Goal: Information Seeking & Learning: Find specific fact

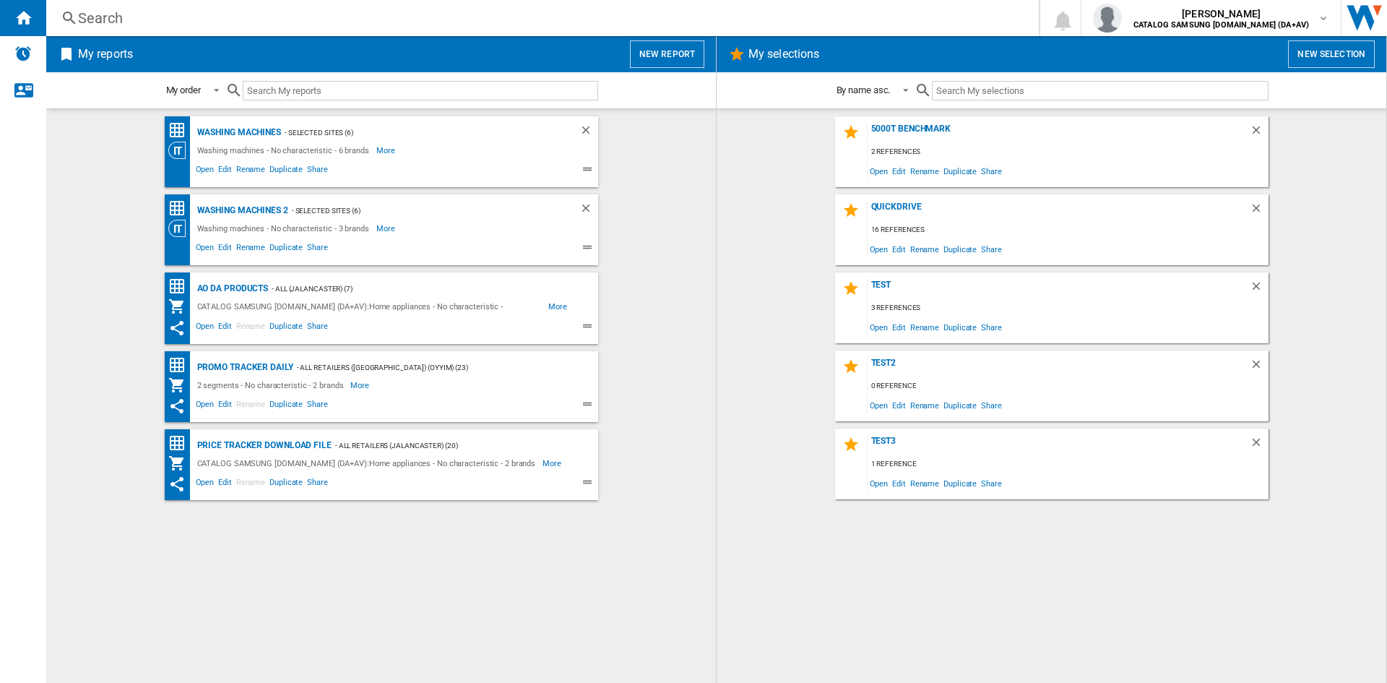
click at [117, 17] on div "Search" at bounding box center [539, 18] width 923 height 20
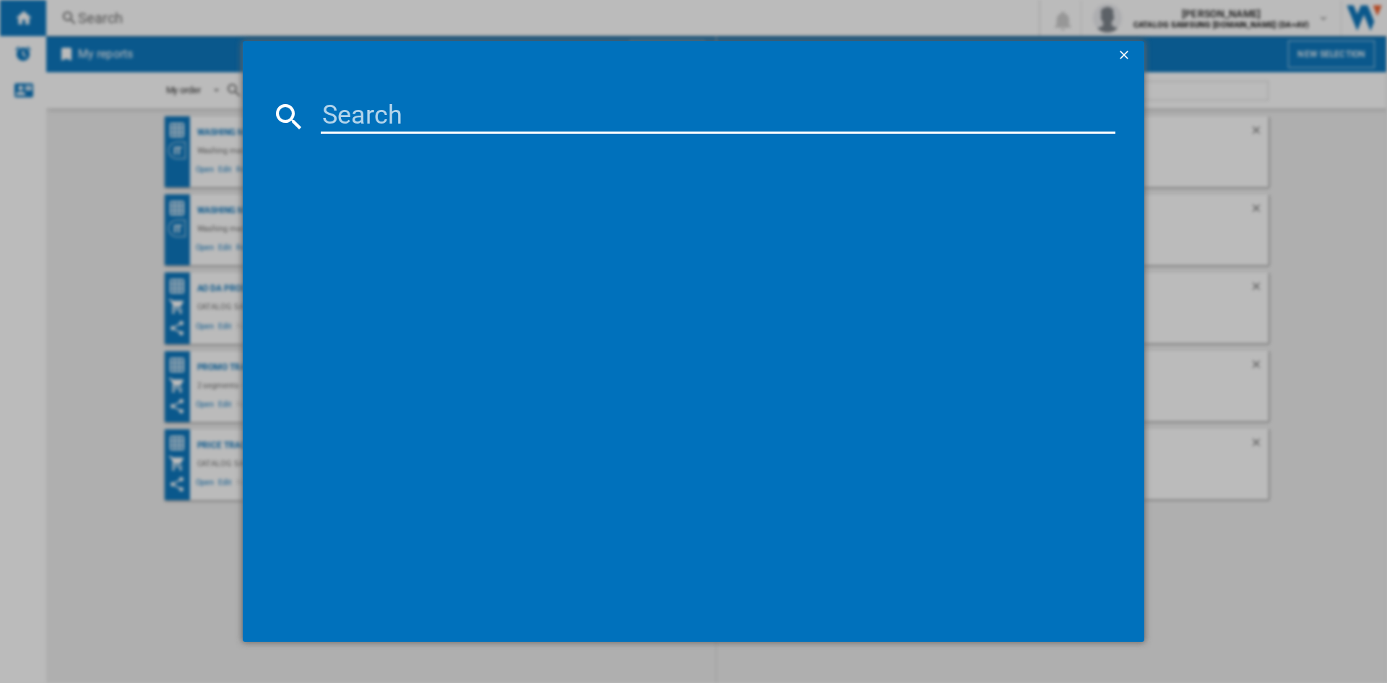
click at [364, 117] on input at bounding box center [718, 116] width 795 height 35
paste input "WW90CGC04DABEU"
type input "WW90CGC04DABEU"
click at [417, 119] on input at bounding box center [718, 116] width 795 height 35
paste input "WD18DB8995BZT1"
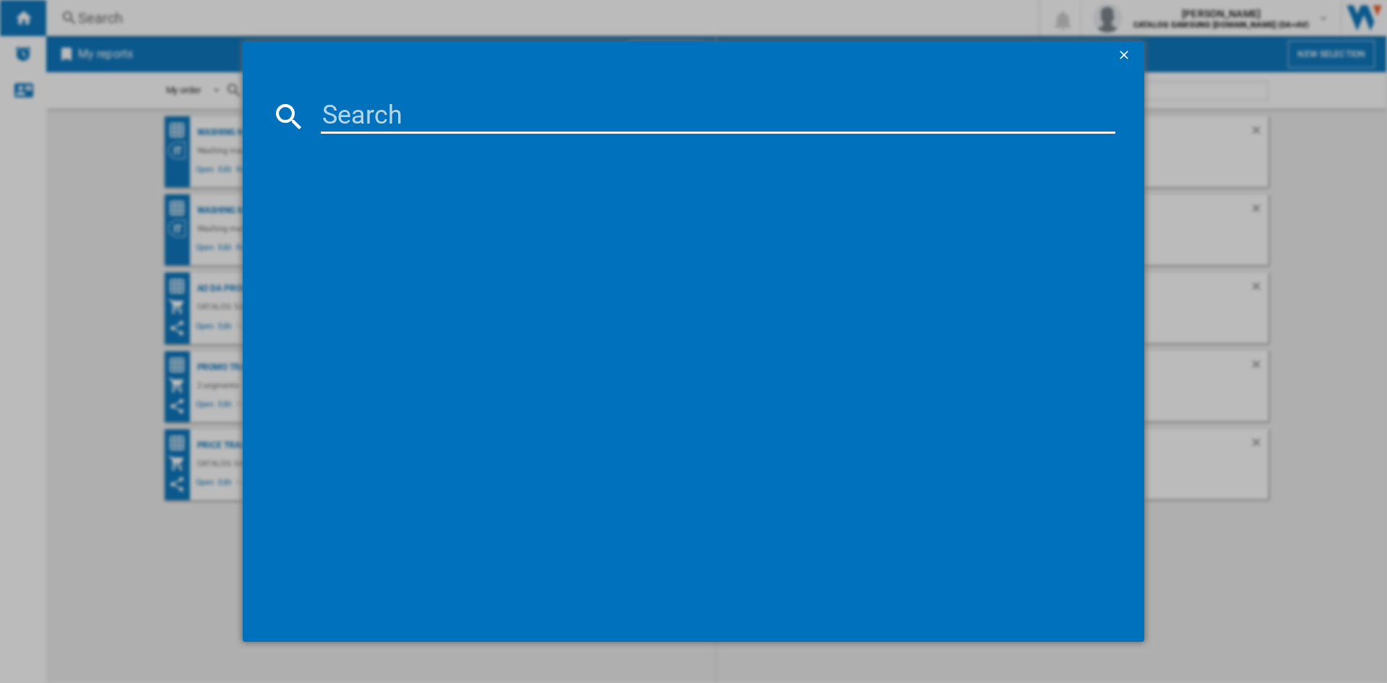
type input "WD18DB8995BZT1"
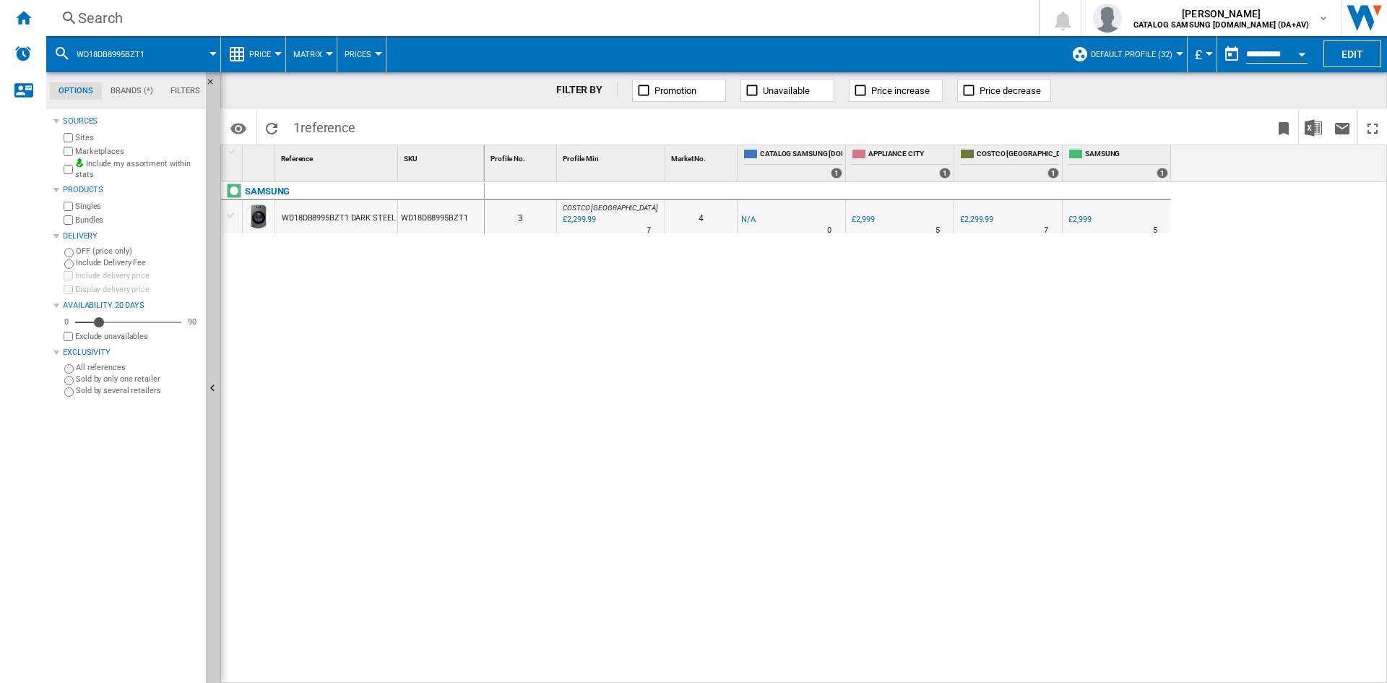
click at [150, 18] on div "Search" at bounding box center [539, 18] width 923 height 20
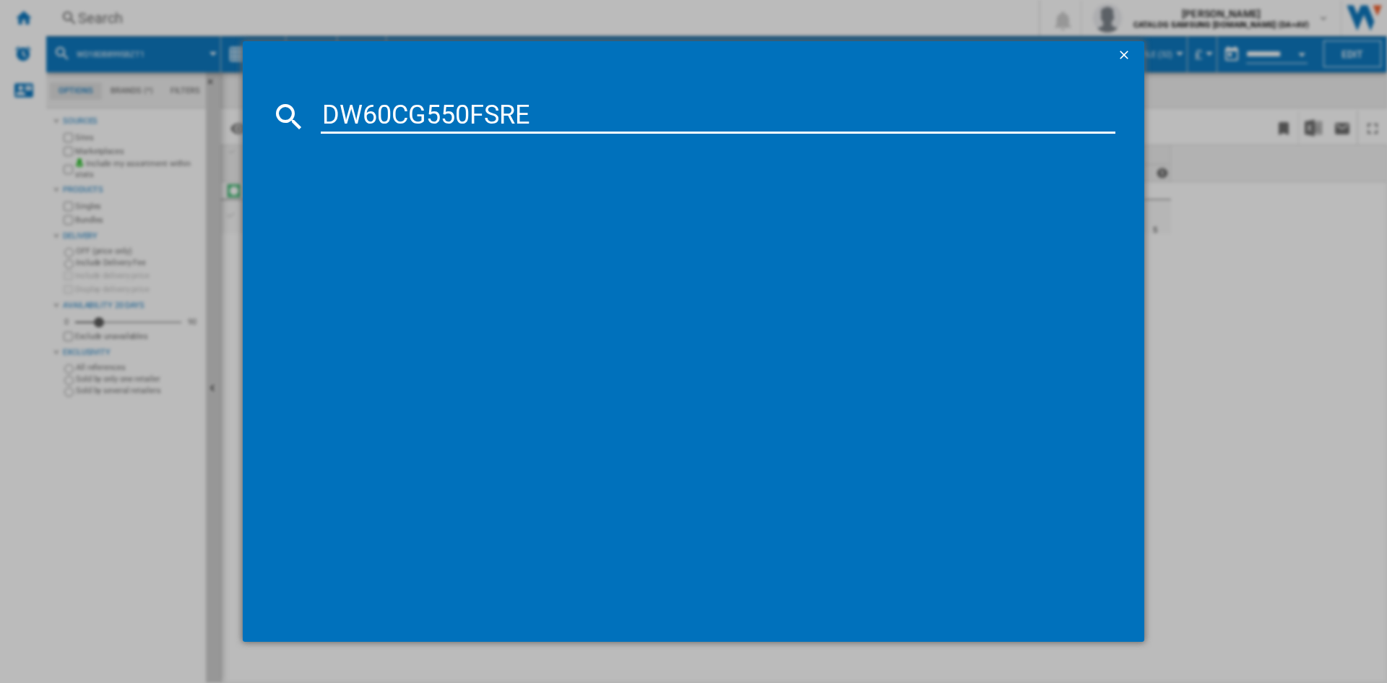
type input "DW60CG550FSR"
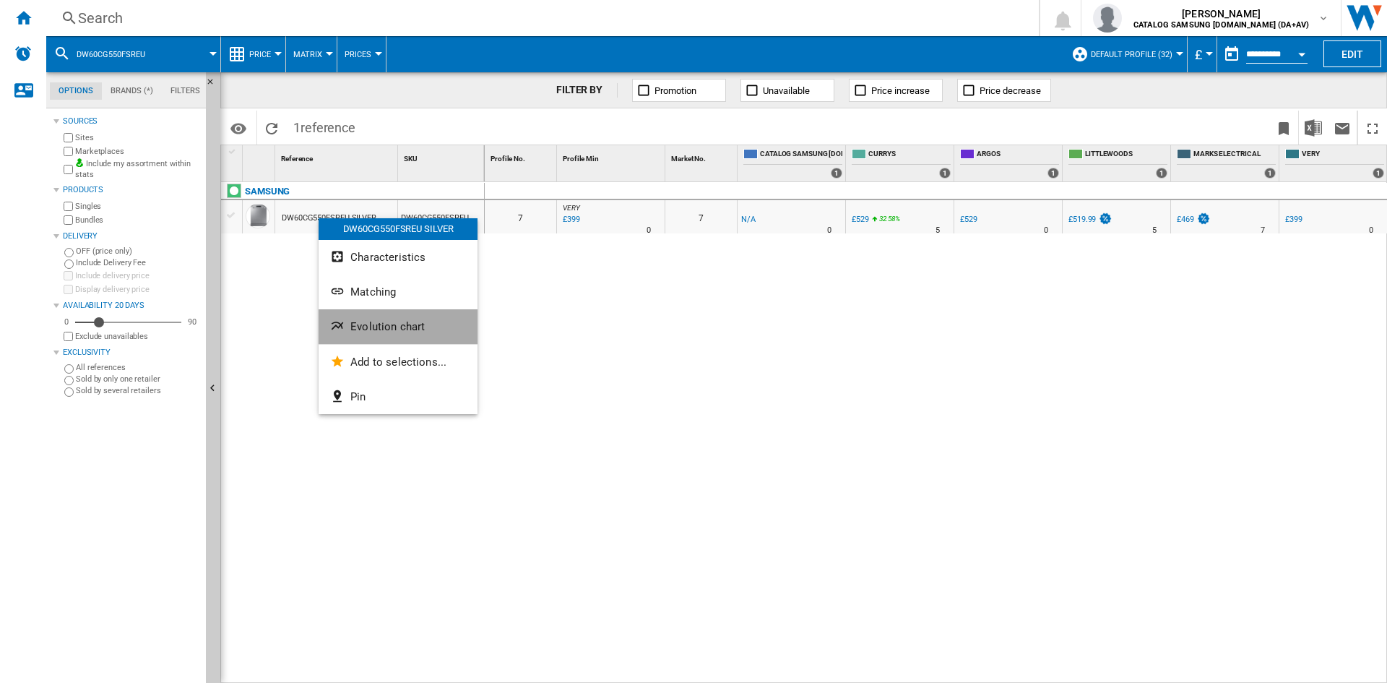
click at [381, 335] on button "Evolution chart" at bounding box center [398, 326] width 159 height 35
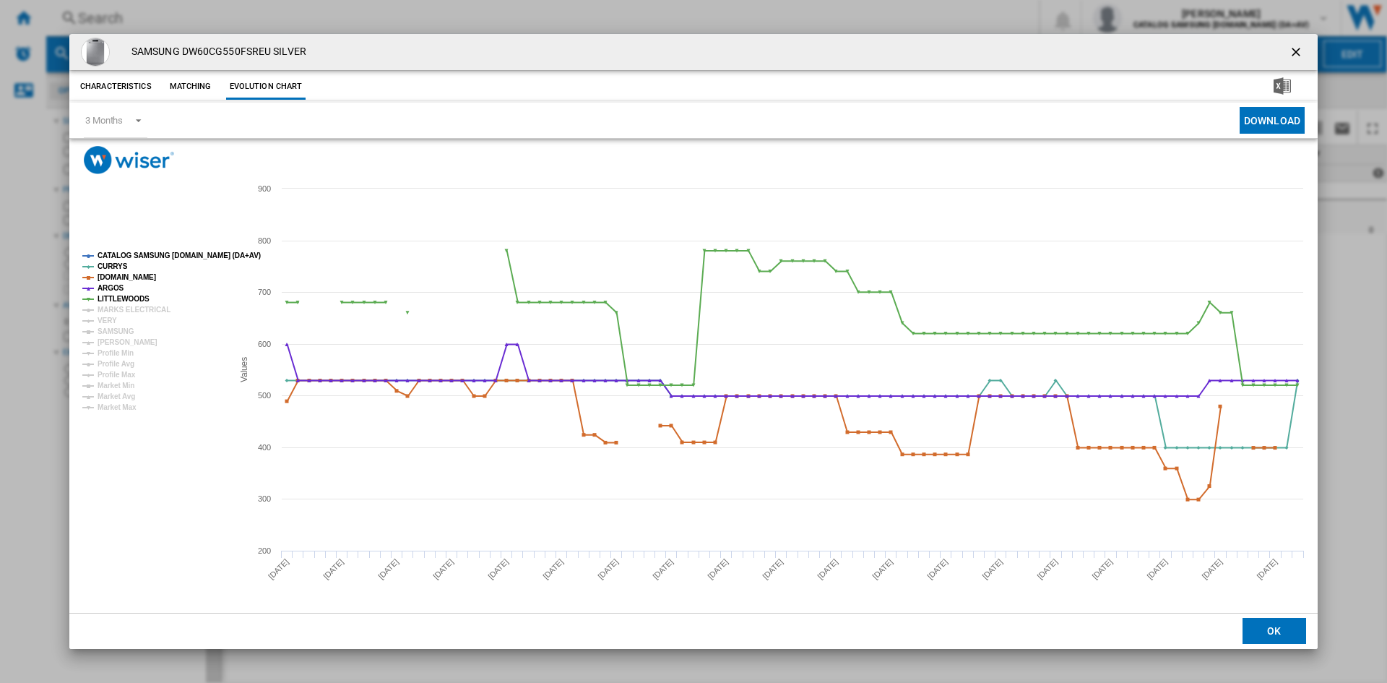
click at [120, 256] on tspan "CATALOG SAMSUNG [DOMAIN_NAME] (DA+AV)" at bounding box center [179, 255] width 163 height 8
click at [110, 306] on tspan "MARKS ELECTRICAL" at bounding box center [134, 310] width 73 height 8
click at [109, 320] on tspan "VERY" at bounding box center [108, 320] width 20 height 8
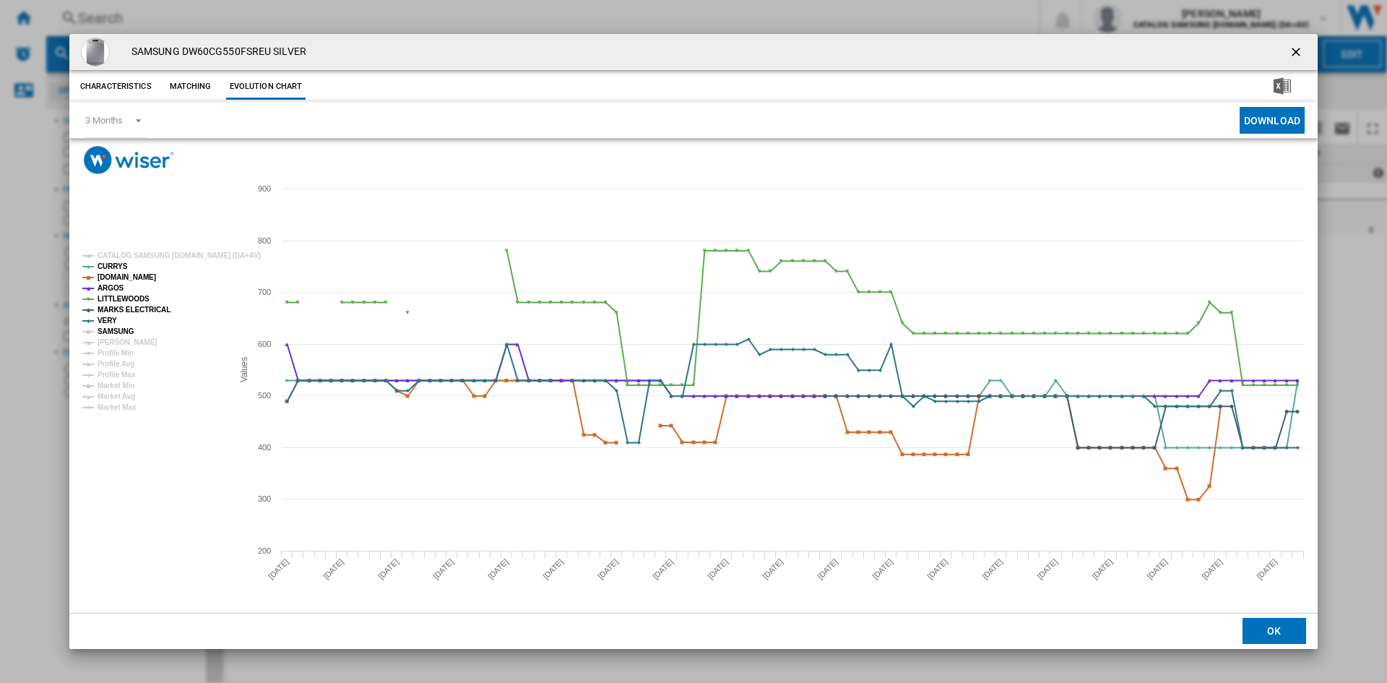
drag, startPoint x: 120, startPoint y: 329, endPoint x: 132, endPoint y: 337, distance: 14.5
click at [121, 329] on tspan "SAMSUNG" at bounding box center [116, 331] width 37 height 8
click at [132, 345] on tspan "[PERSON_NAME]" at bounding box center [128, 342] width 60 height 8
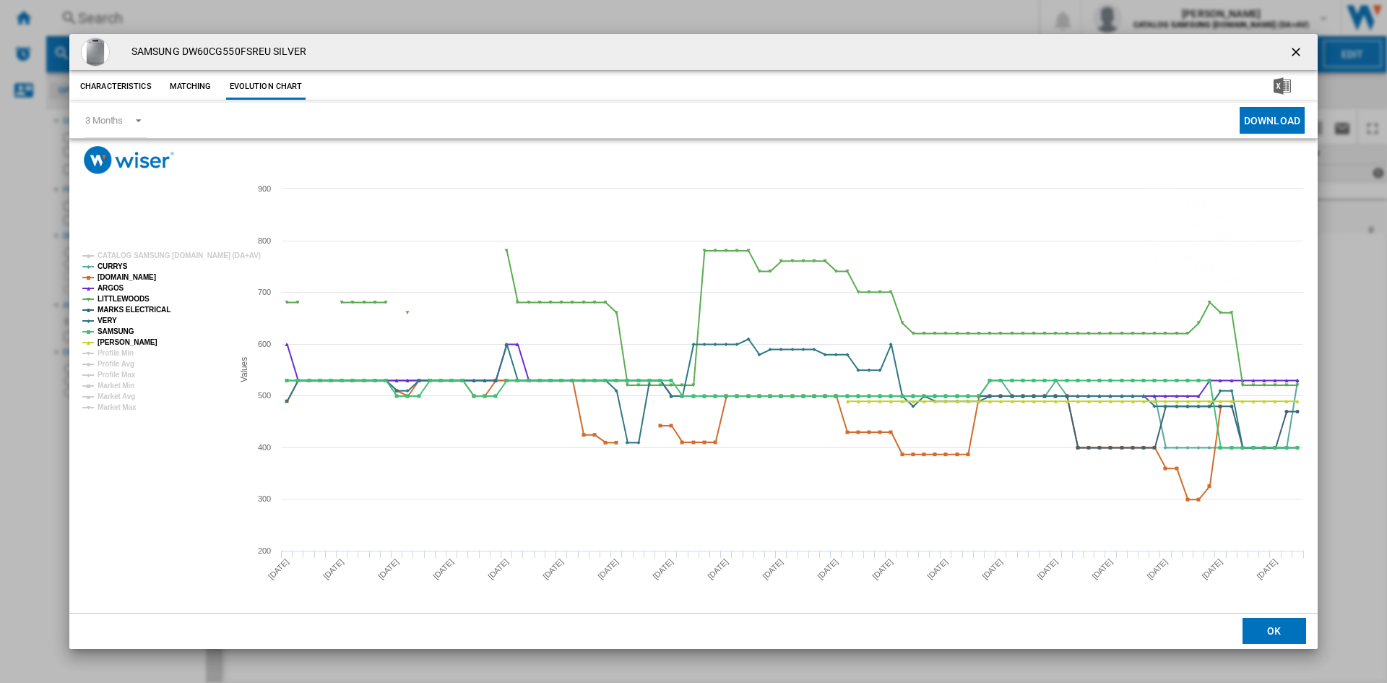
click at [1293, 52] on ng-md-icon "getI18NText('BUTTONS.CLOSE_DIALOG')" at bounding box center [1297, 53] width 17 height 17
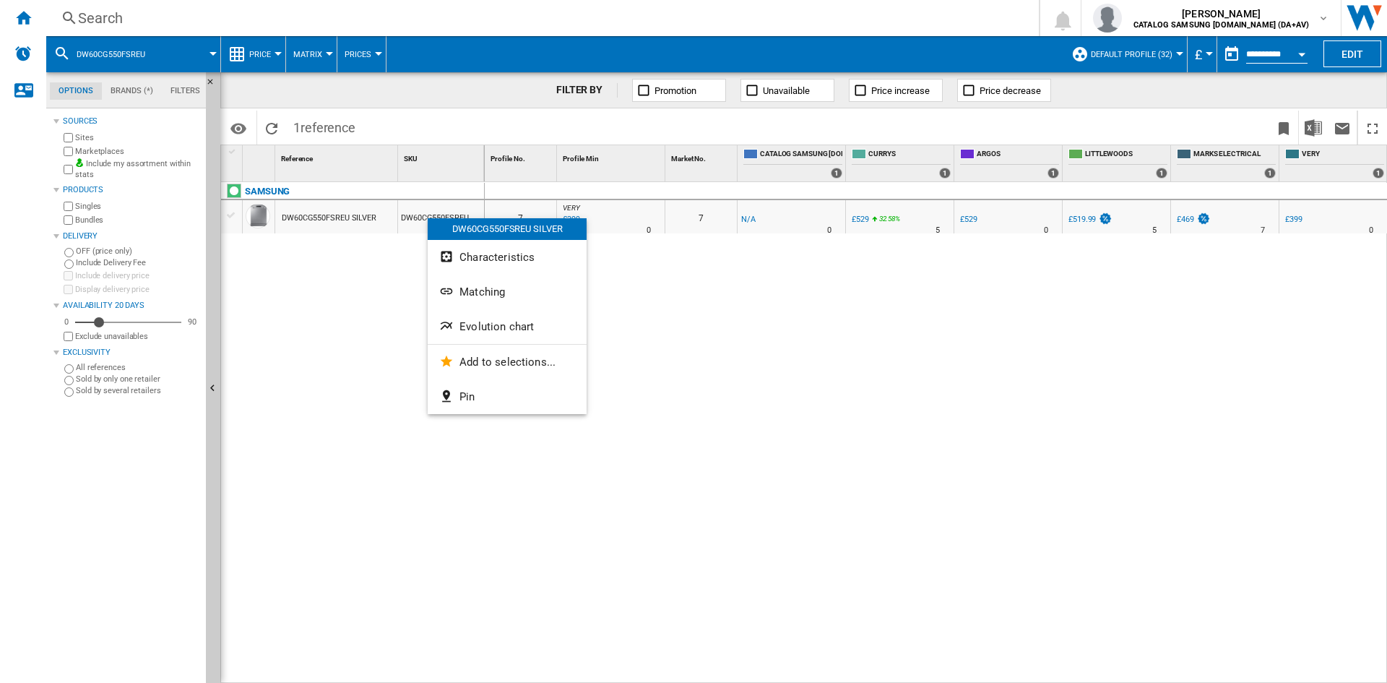
click at [368, 308] on div at bounding box center [693, 341] width 1387 height 683
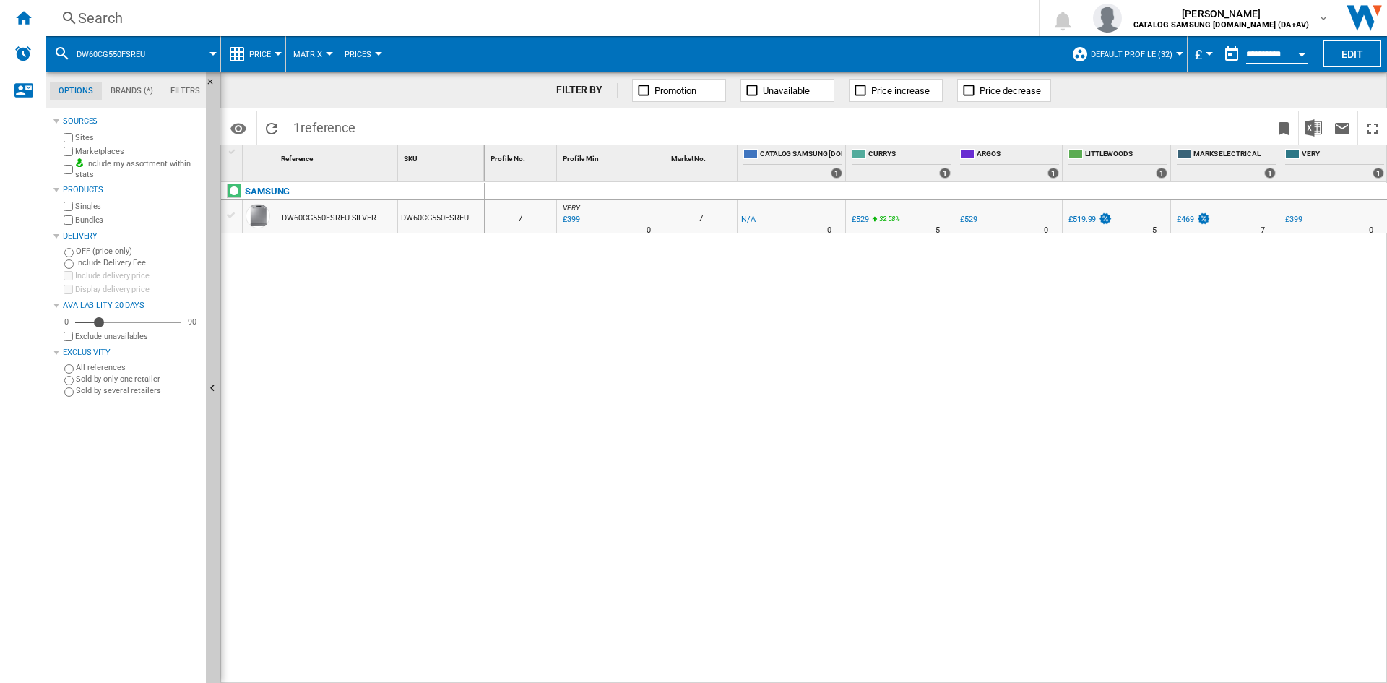
drag, startPoint x: 470, startPoint y: 215, endPoint x: 413, endPoint y: 217, distance: 57.2
click at [413, 217] on div "DW60CG550FSREU" at bounding box center [441, 216] width 86 height 33
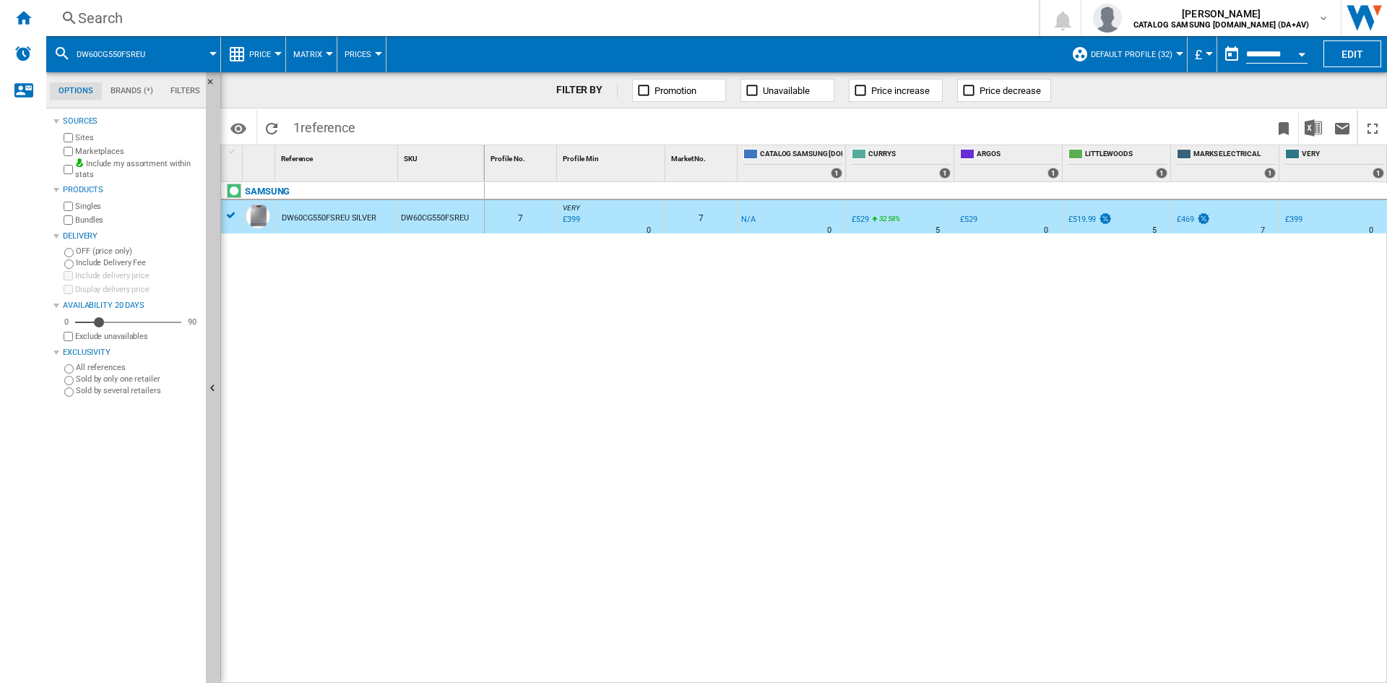
click at [412, 217] on div "DW60CG550FSREU" at bounding box center [441, 216] width 86 height 33
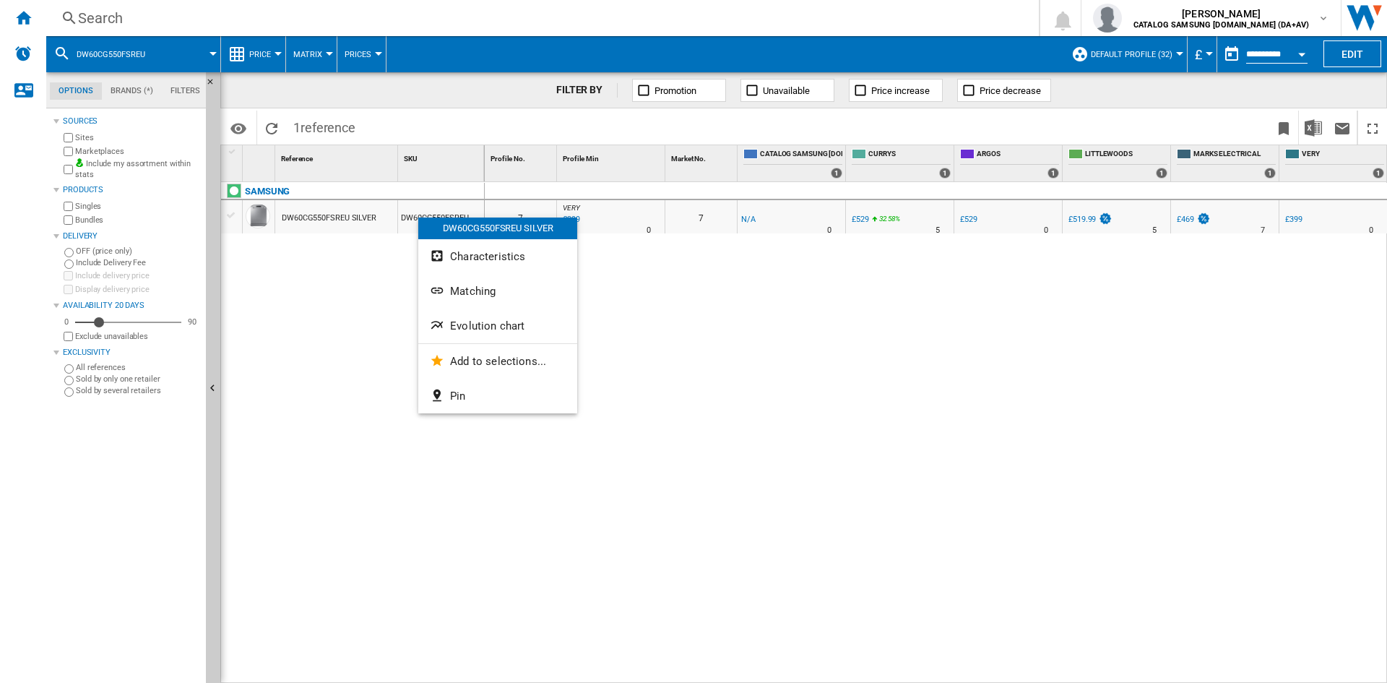
click at [341, 389] on div at bounding box center [693, 341] width 1387 height 683
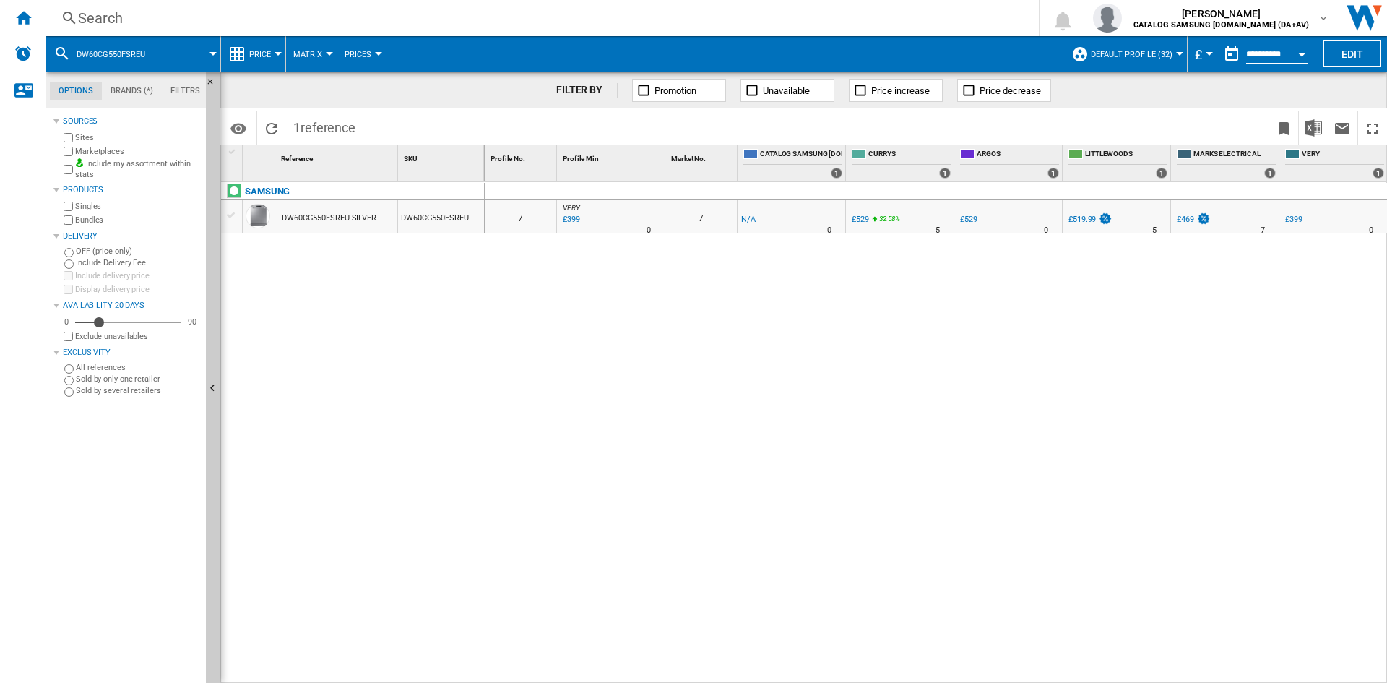
click at [209, 20] on div "Search" at bounding box center [539, 18] width 923 height 20
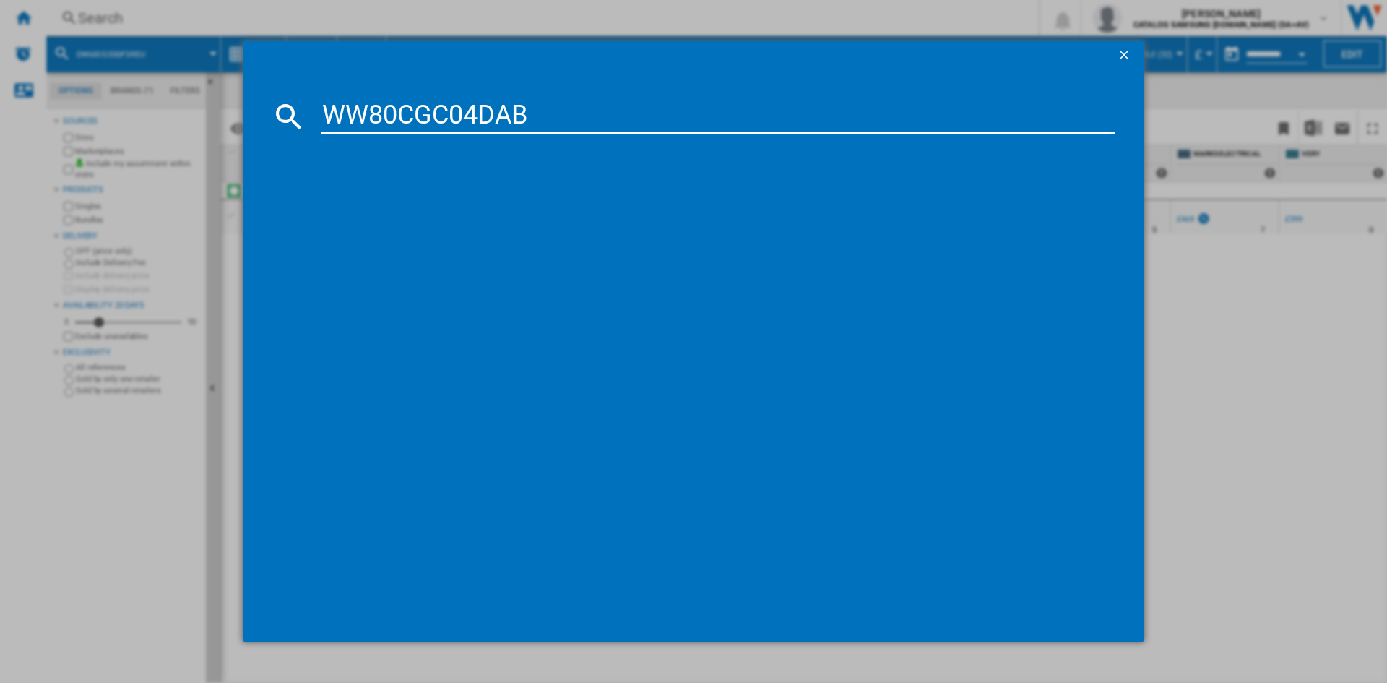
type input "WW80CGC04DAB"
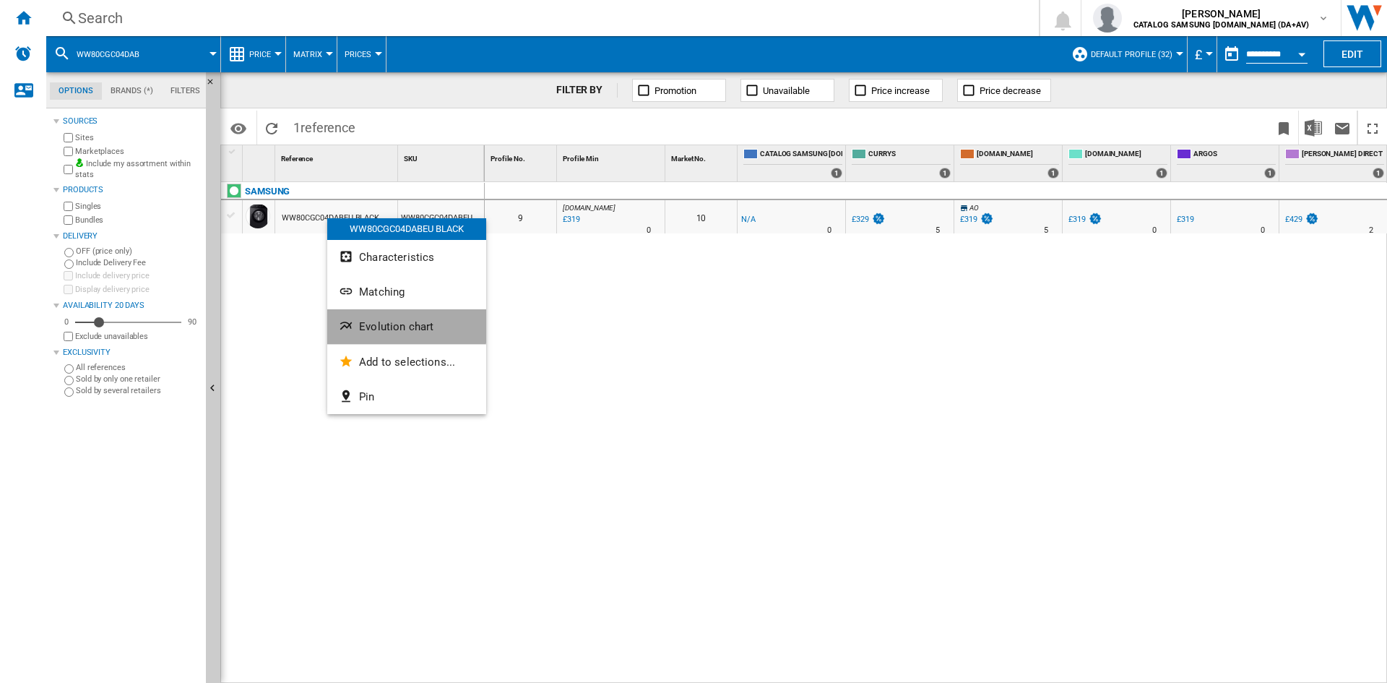
click at [400, 321] on span "Evolution chart" at bounding box center [396, 326] width 74 height 13
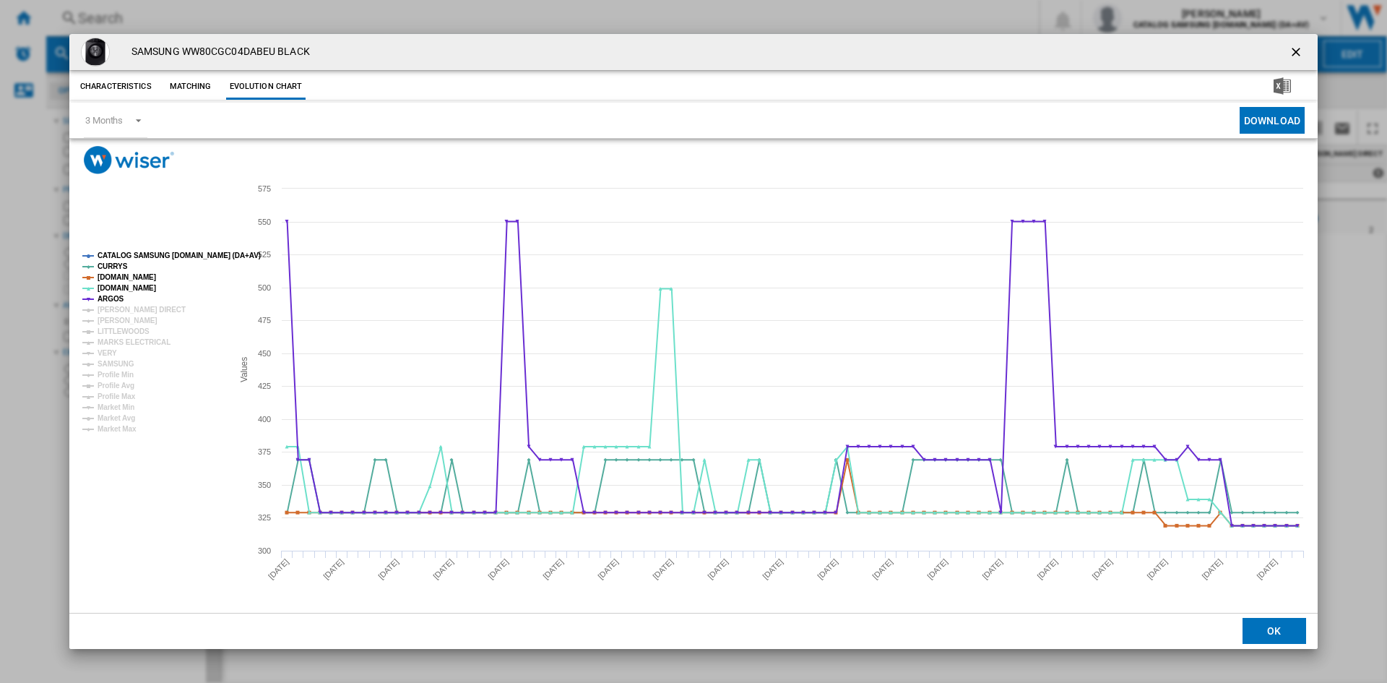
click at [123, 252] on tspan "CATALOG SAMSUNG [DOMAIN_NAME] (DA+AV)" at bounding box center [179, 255] width 163 height 8
click at [115, 306] on tspan "[PERSON_NAME] DIRECT" at bounding box center [142, 310] width 88 height 8
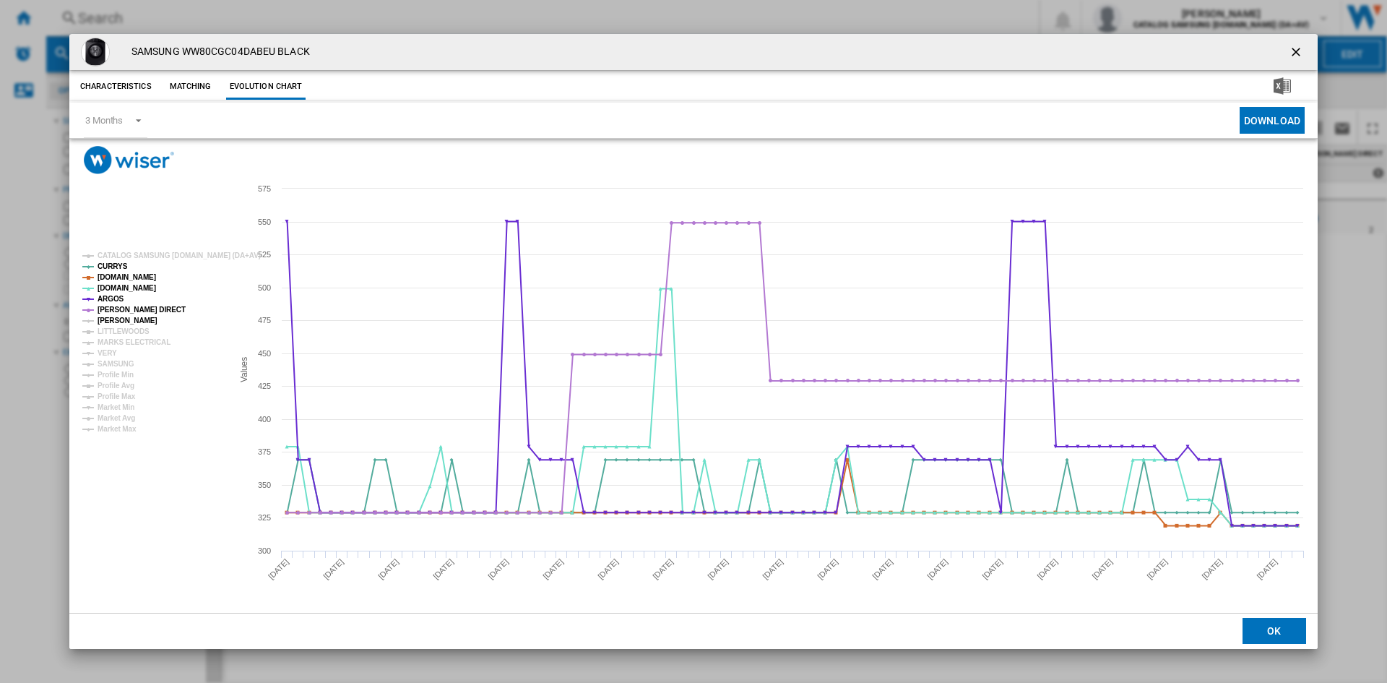
click at [115, 316] on tspan "[PERSON_NAME]" at bounding box center [128, 320] width 60 height 8
click at [115, 342] on tspan "MARKS ELECTRICAL" at bounding box center [134, 342] width 73 height 8
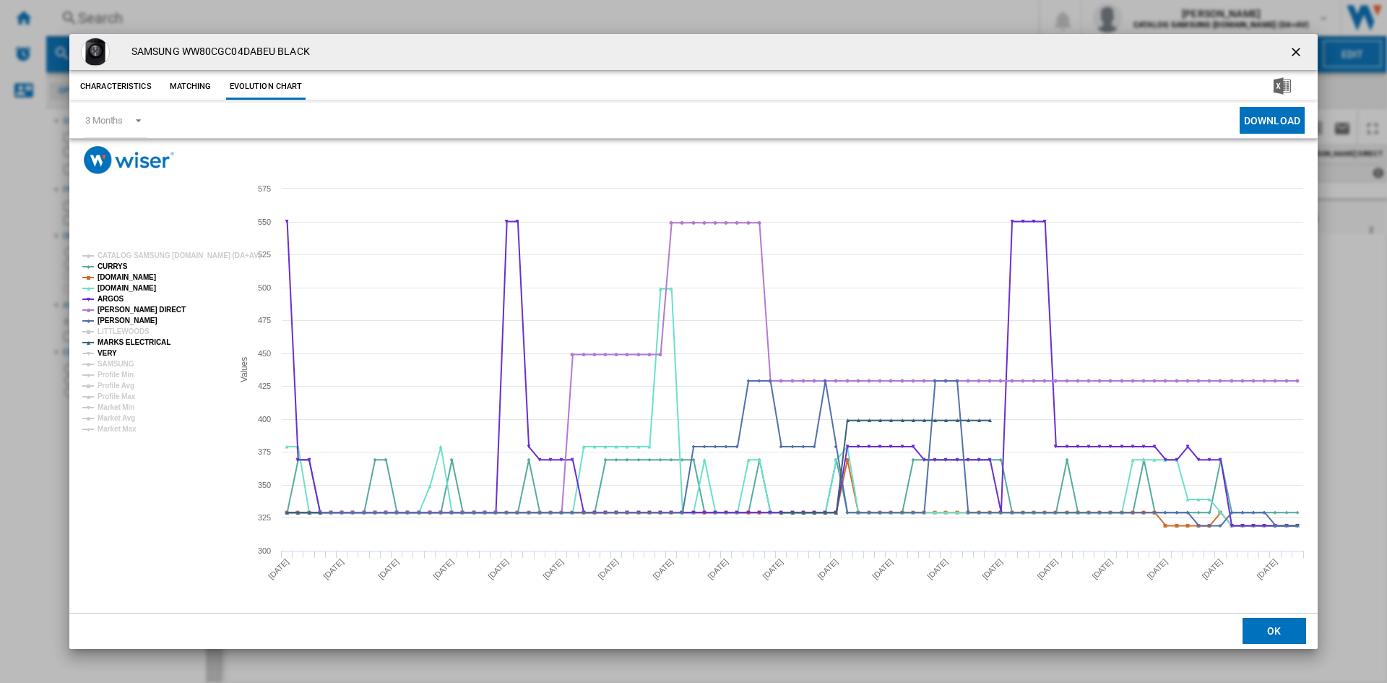
click at [108, 355] on tspan "VERY" at bounding box center [108, 353] width 20 height 8
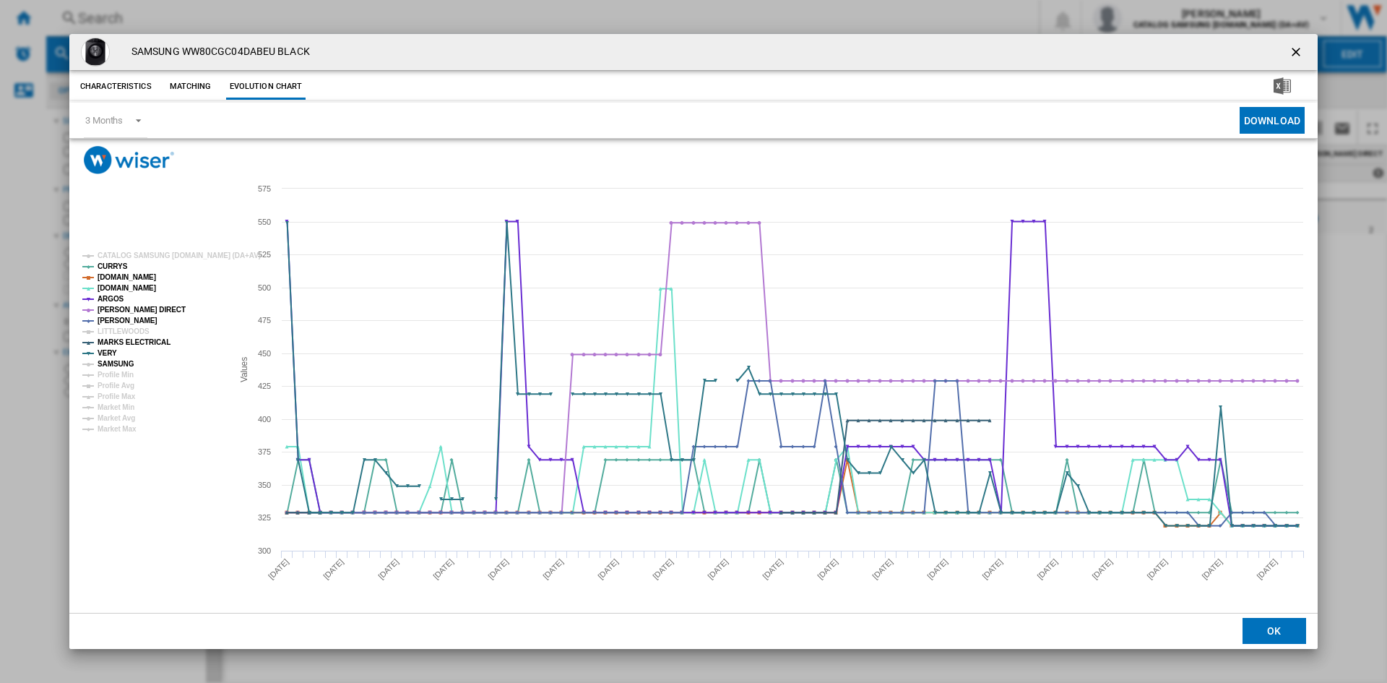
click at [123, 366] on tspan "SAMSUNG" at bounding box center [116, 364] width 37 height 8
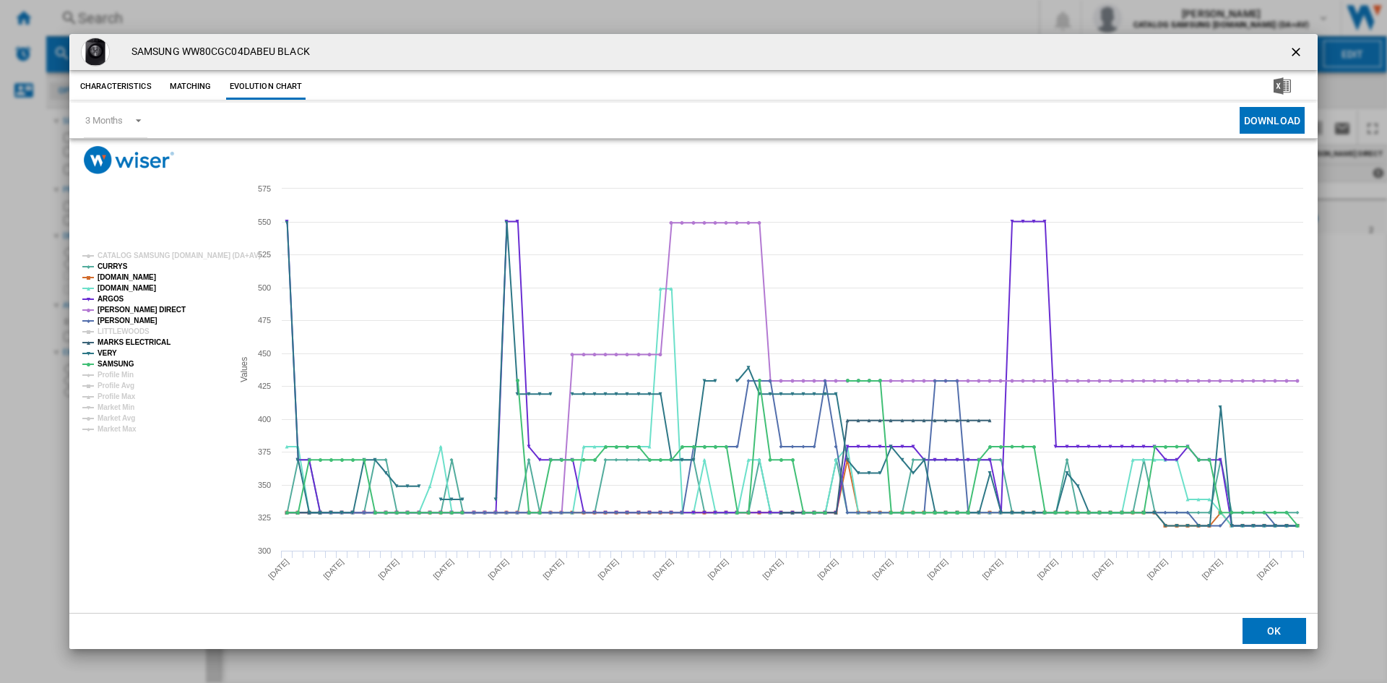
click at [1297, 50] on ng-md-icon "getI18NText('BUTTONS.CLOSE_DIALOG')" at bounding box center [1297, 53] width 17 height 17
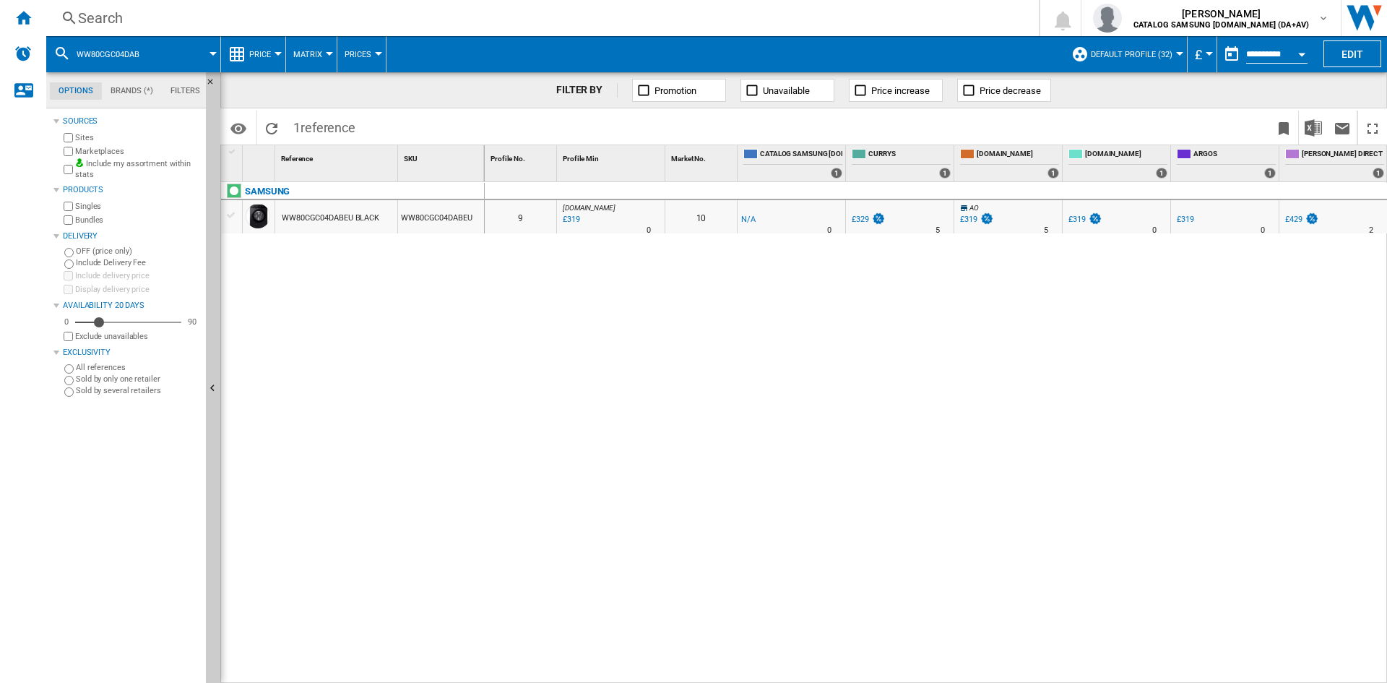
click at [194, 27] on div "Search" at bounding box center [539, 18] width 923 height 20
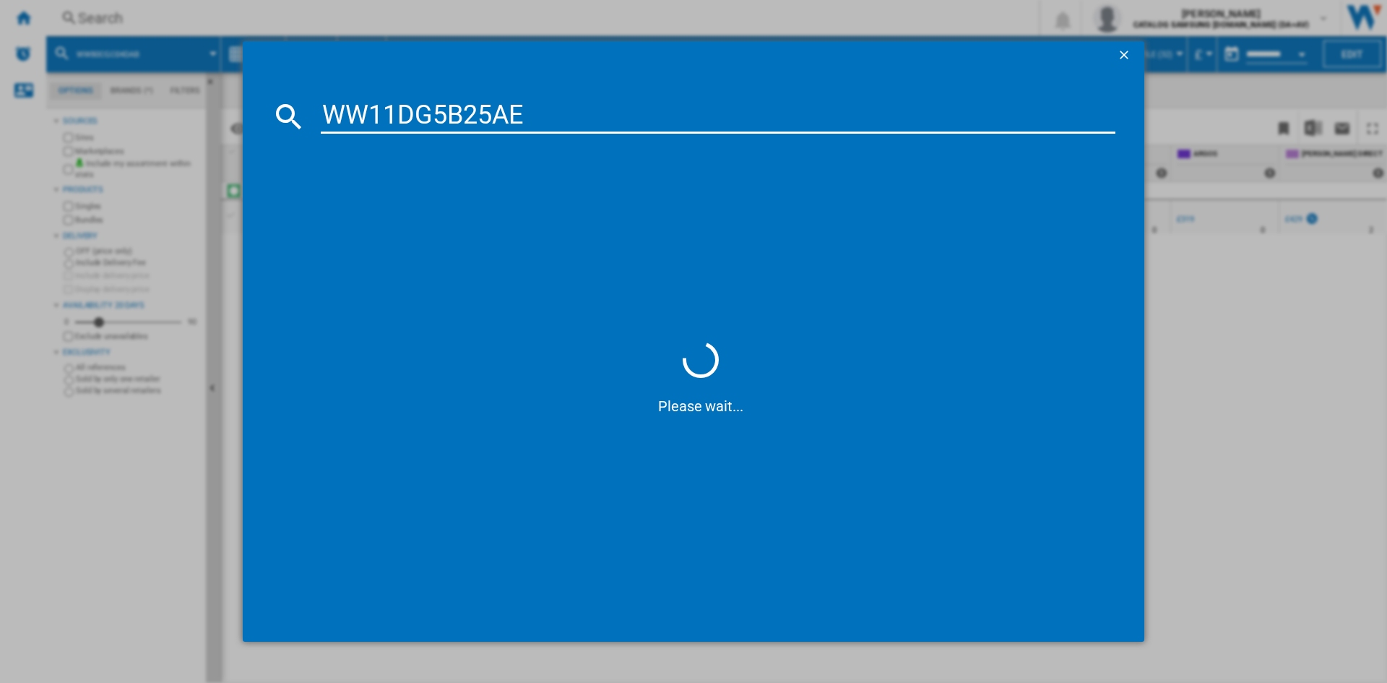
type input "WW11DG5B25A"
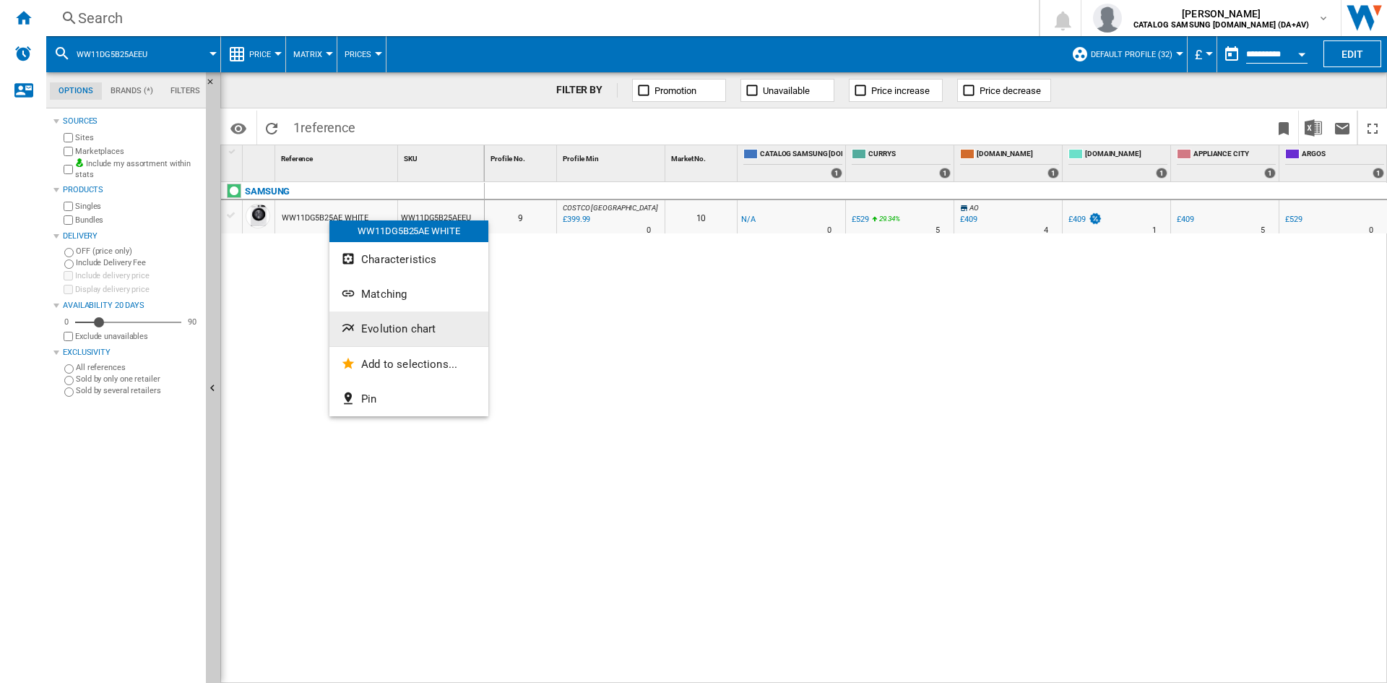
click at [409, 324] on span "Evolution chart" at bounding box center [398, 328] width 74 height 13
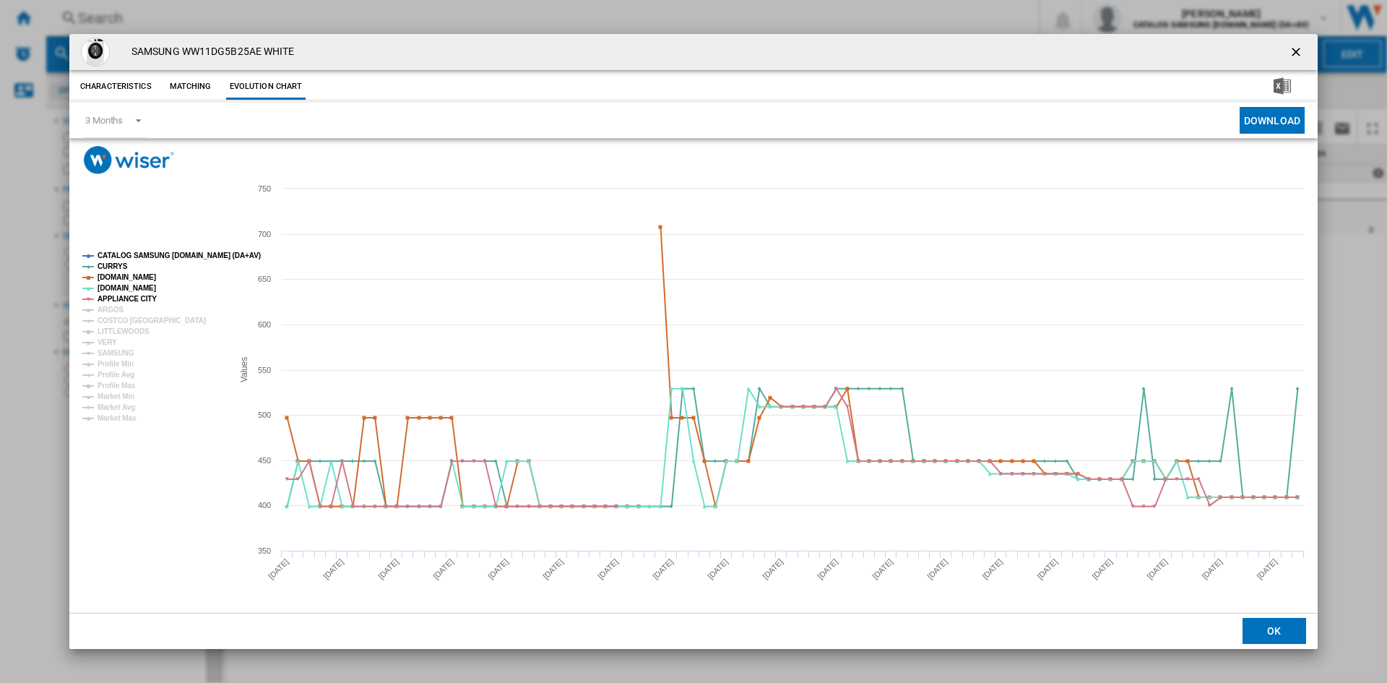
click at [143, 253] on tspan "CATALOG SAMSUNG [DOMAIN_NAME] (DA+AV)" at bounding box center [179, 255] width 163 height 8
click at [113, 308] on tspan "ARGOS" at bounding box center [111, 310] width 27 height 8
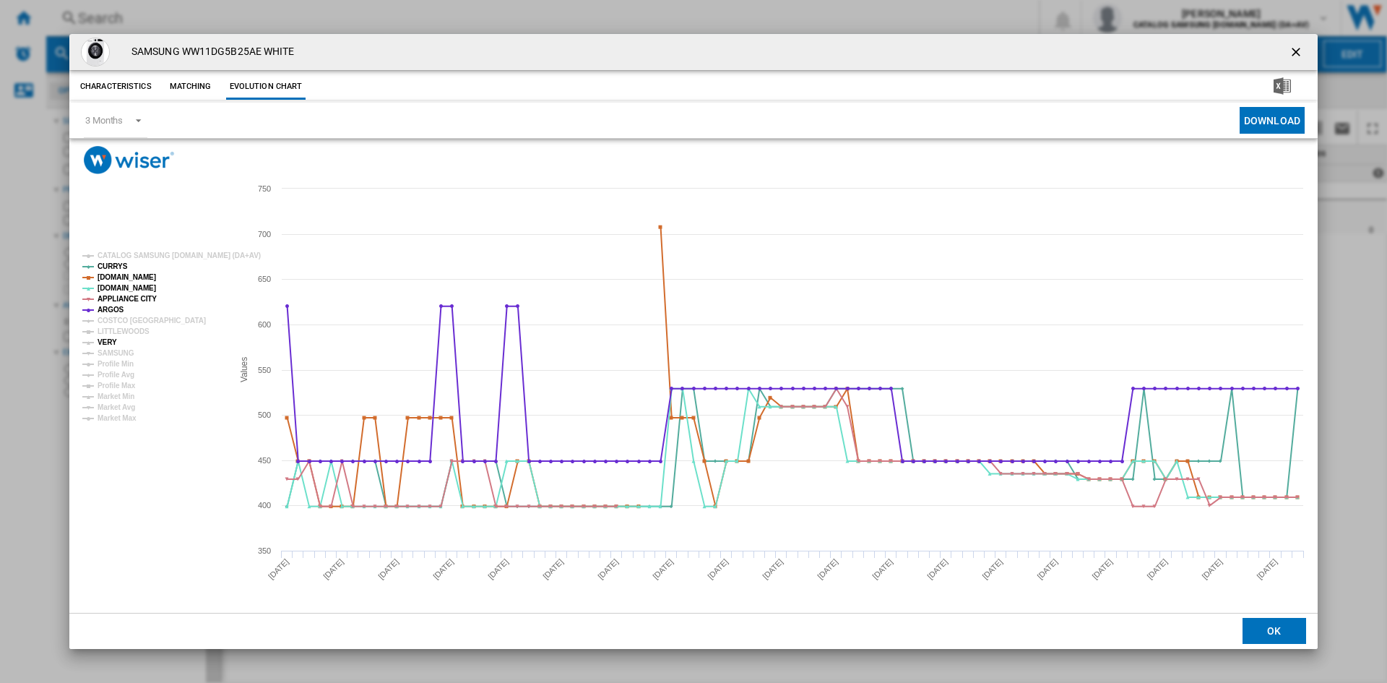
click at [111, 342] on tspan "VERY" at bounding box center [108, 342] width 20 height 8
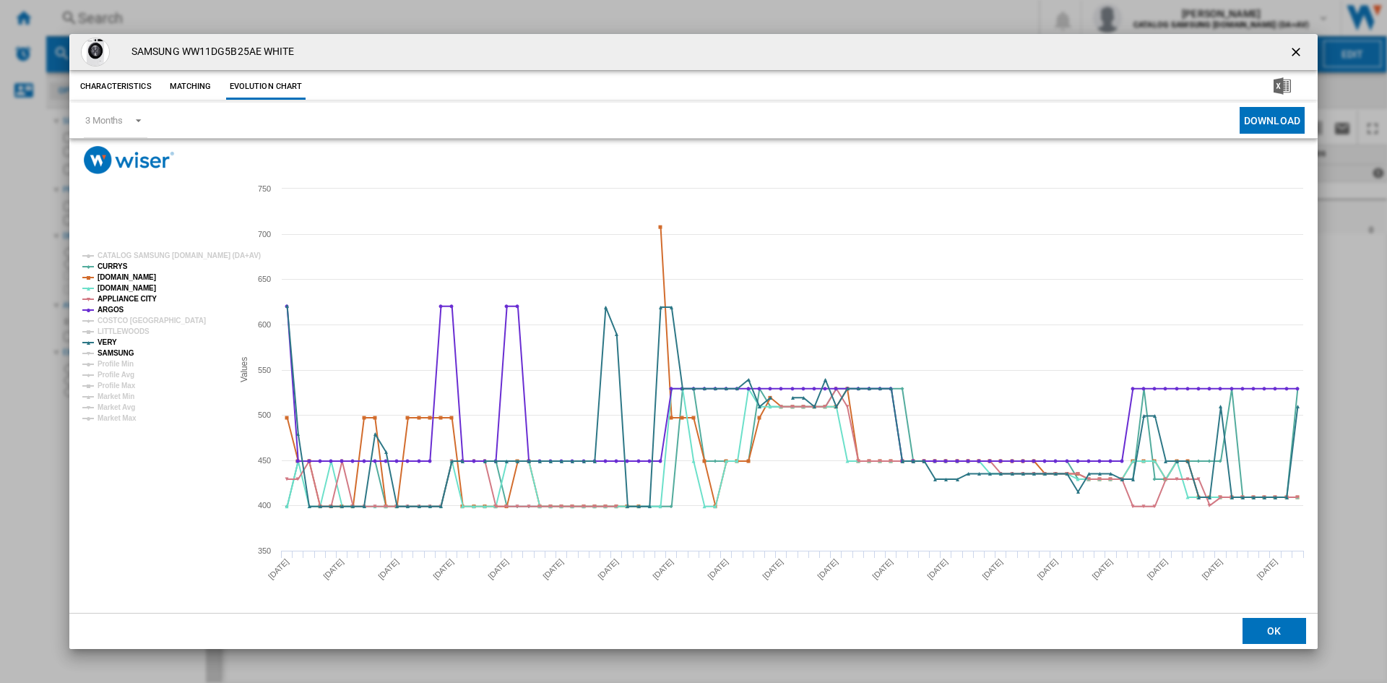
click at [119, 349] on tspan "SAMSUNG" at bounding box center [116, 353] width 37 height 8
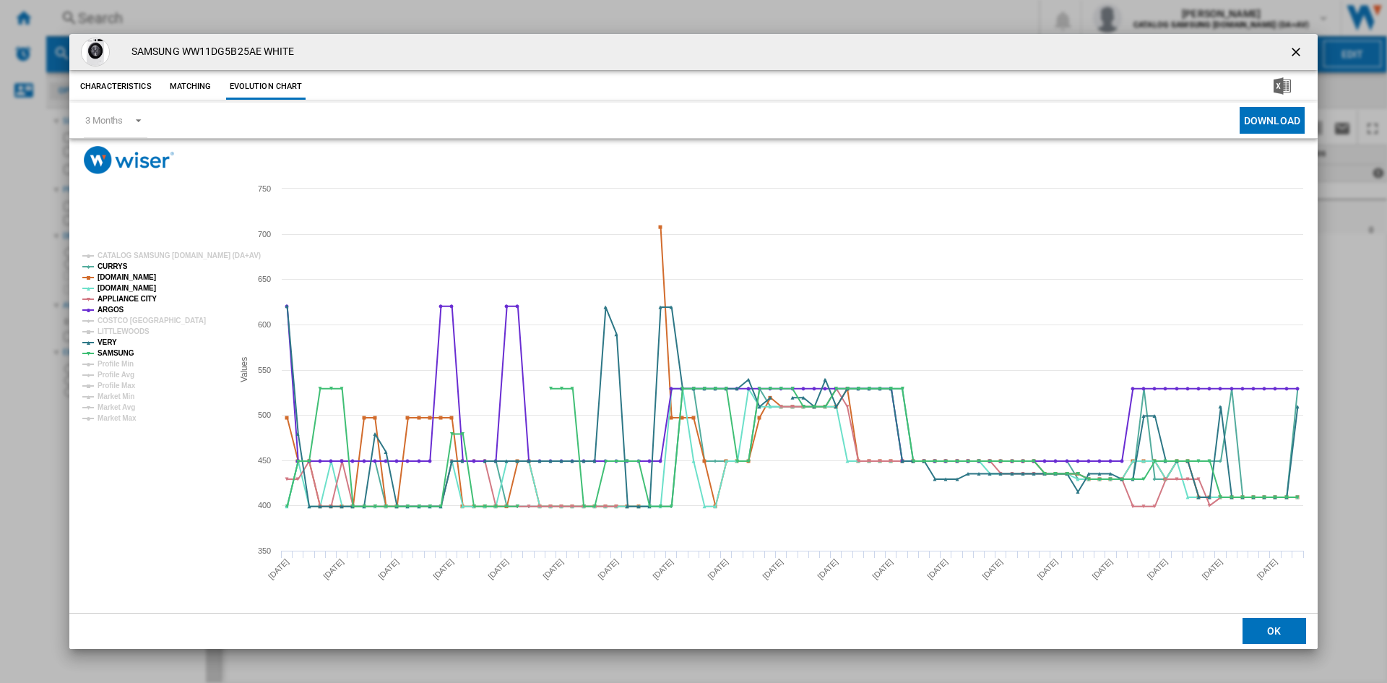
drag, startPoint x: 1293, startPoint y: 46, endPoint x: 1274, endPoint y: 43, distance: 19.0
click at [1293, 46] on ng-md-icon "getI18NText('BUTTONS.CLOSE_DIALOG')" at bounding box center [1297, 53] width 17 height 17
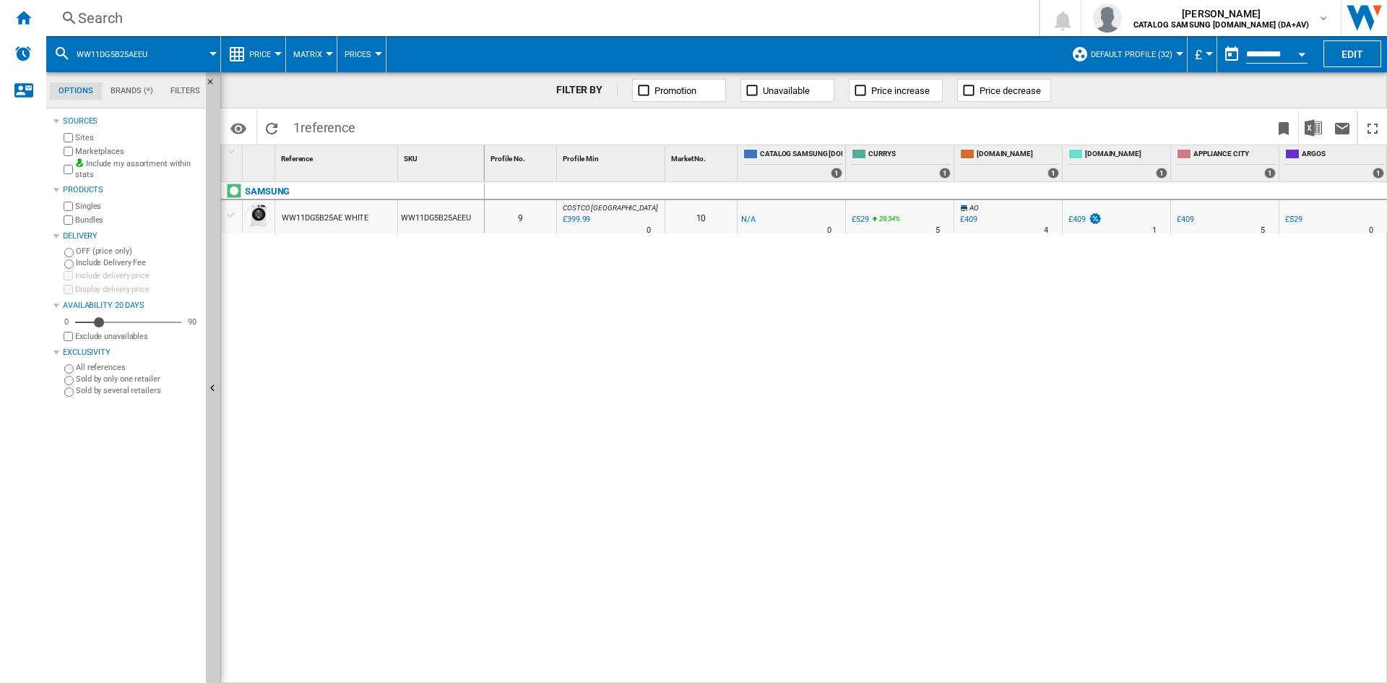
click at [209, 17] on div "Search" at bounding box center [539, 18] width 923 height 20
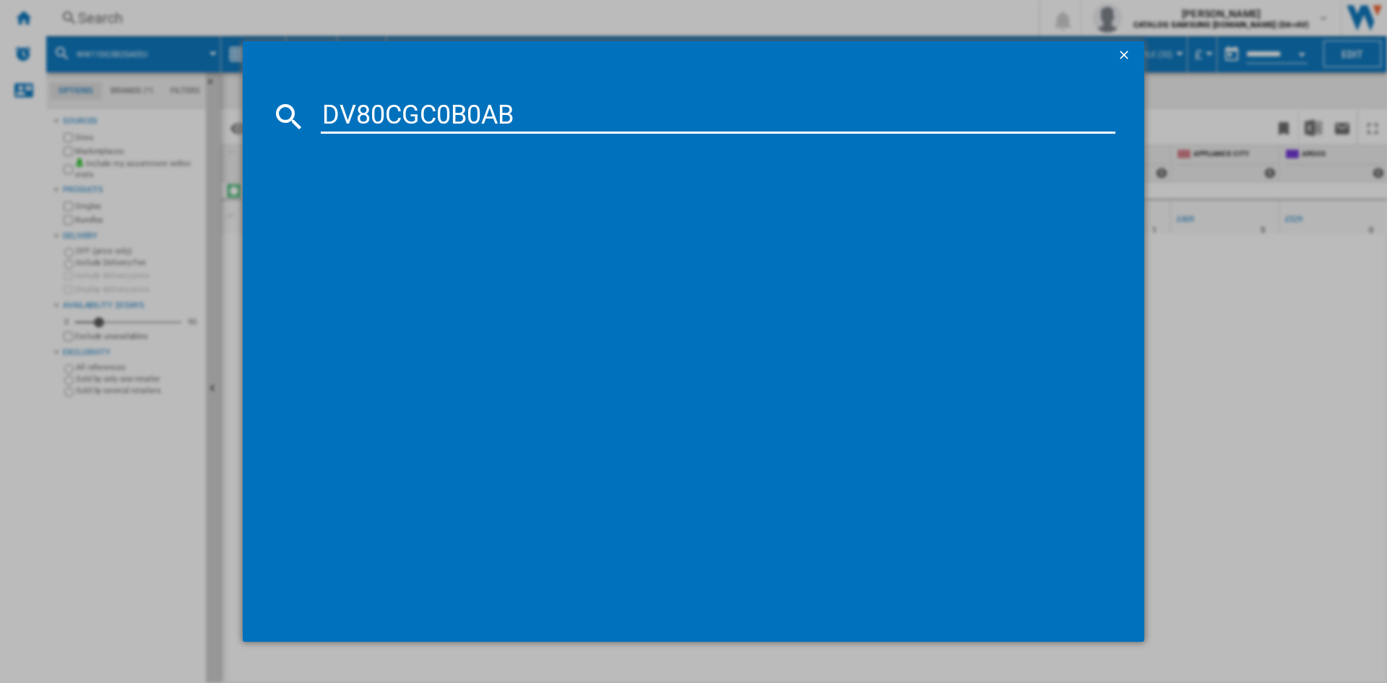
type input "DV80CGC0B0AB"
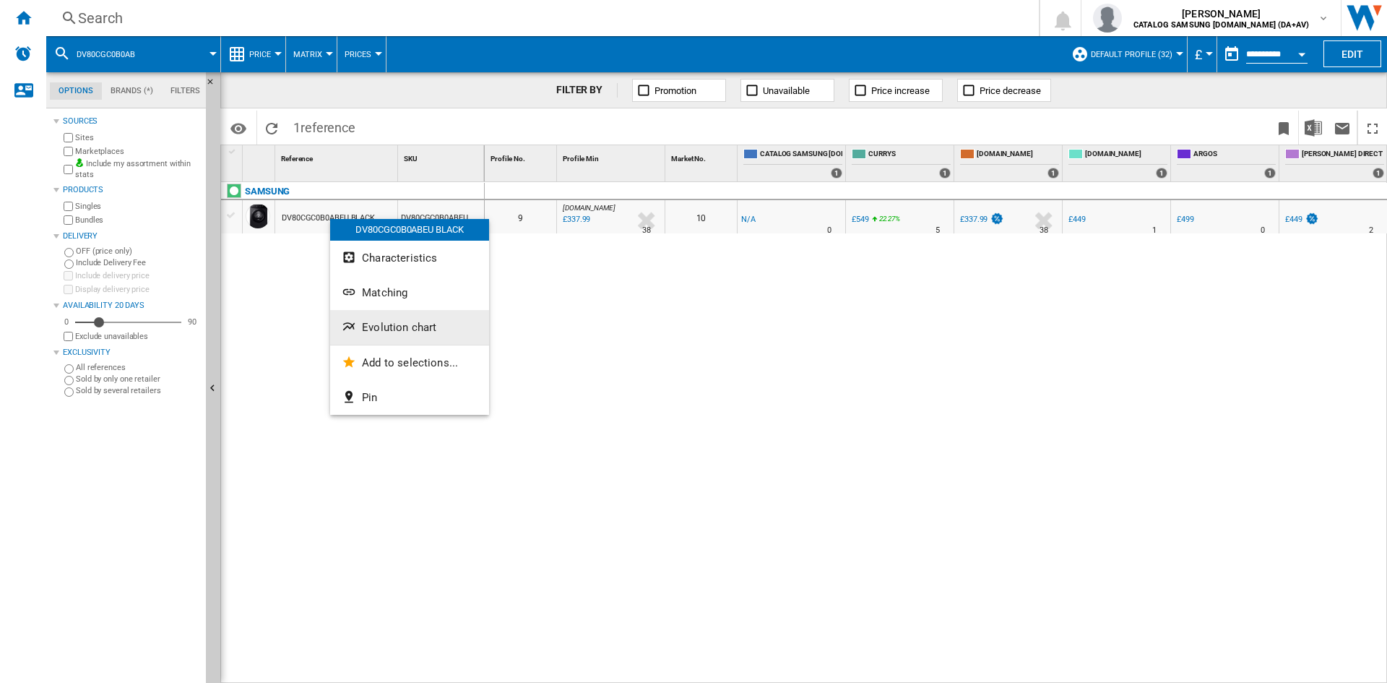
click at [407, 320] on button "Evolution chart" at bounding box center [409, 327] width 159 height 35
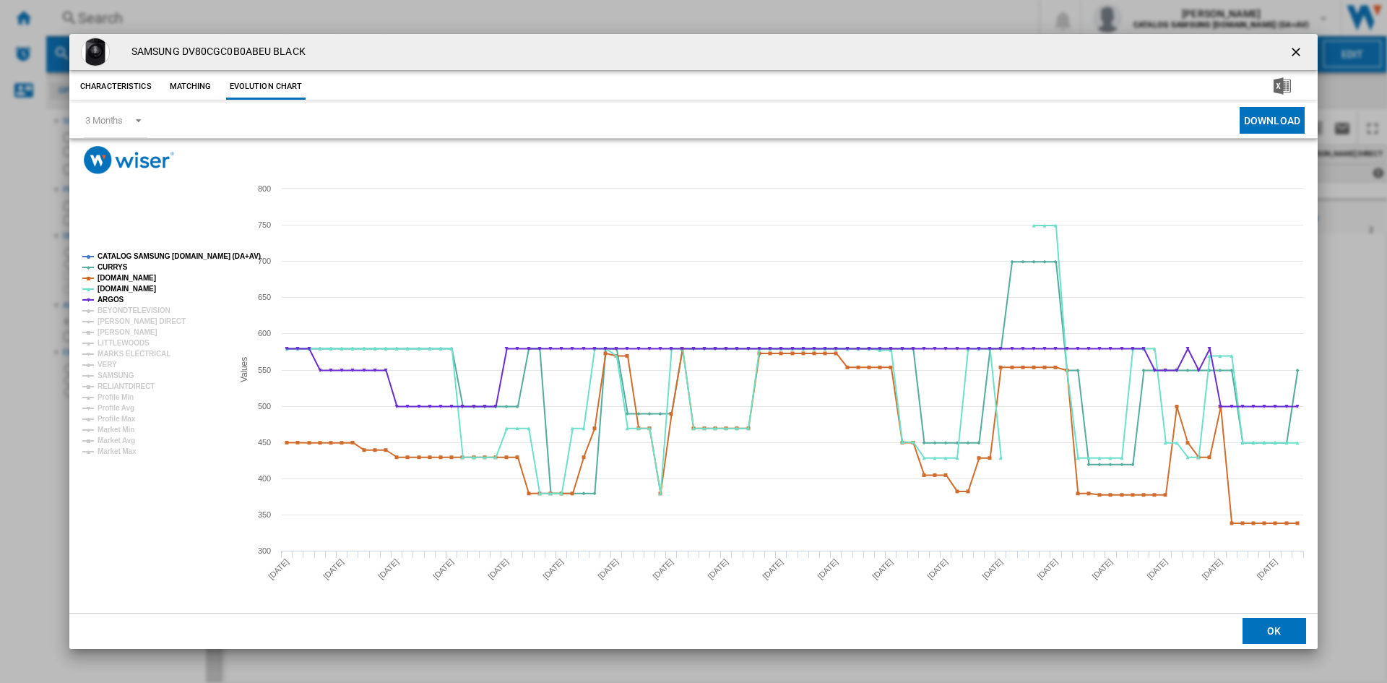
click at [141, 252] on tspan "CATALOG SAMSUNG [DOMAIN_NAME] (DA+AV)" at bounding box center [179, 256] width 163 height 8
click at [111, 310] on tspan "BEYONDTELEVISION" at bounding box center [134, 310] width 73 height 8
drag, startPoint x: 118, startPoint y: 319, endPoint x: 116, endPoint y: 327, distance: 8.8
click at [118, 319] on tspan "[PERSON_NAME] DIRECT" at bounding box center [142, 321] width 88 height 8
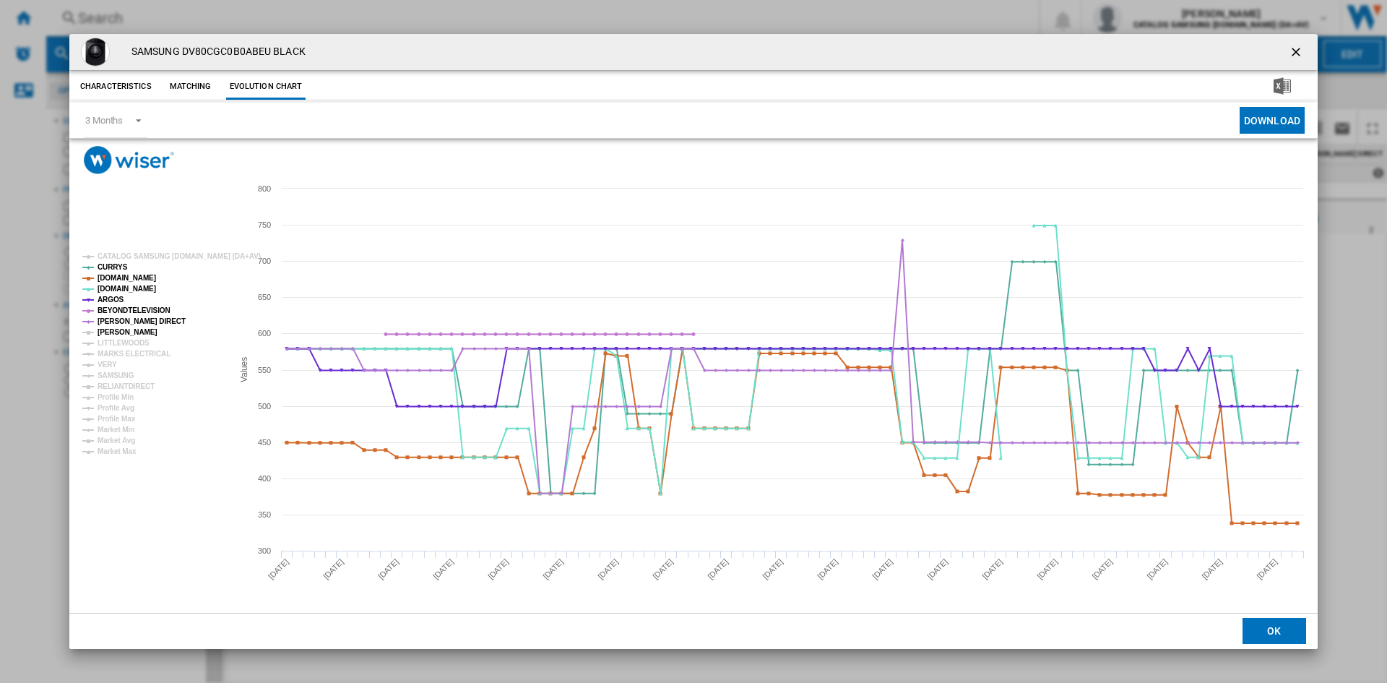
click at [113, 329] on tspan "[PERSON_NAME]" at bounding box center [128, 332] width 60 height 8
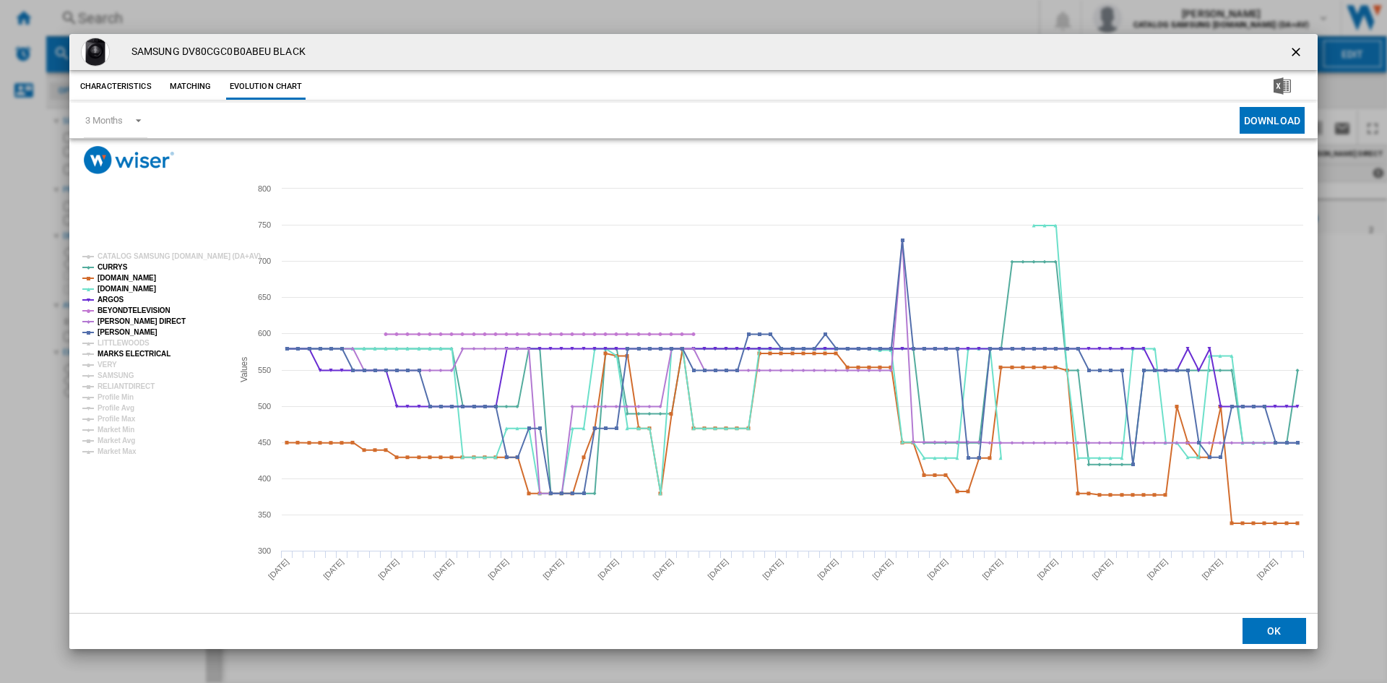
click at [113, 356] on tspan "MARKS ELECTRICAL" at bounding box center [134, 354] width 73 height 8
click at [111, 365] on tspan "VERY" at bounding box center [108, 365] width 20 height 8
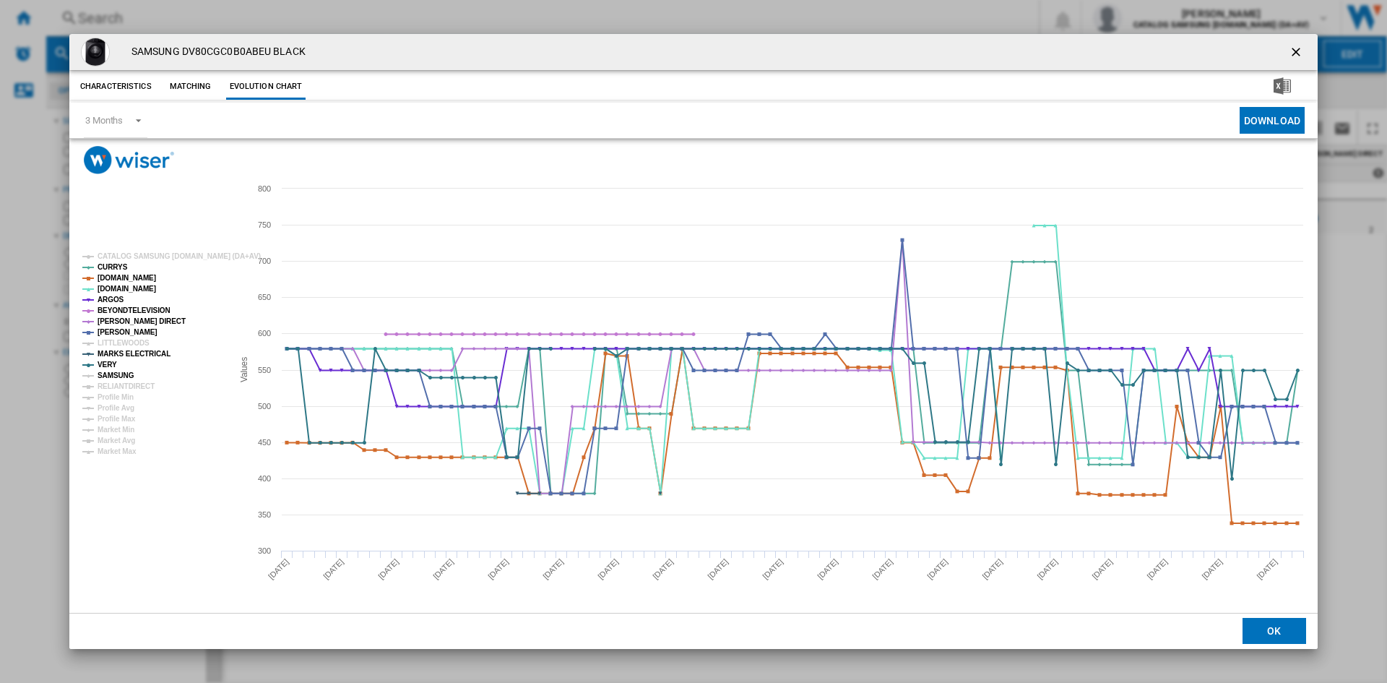
click at [123, 374] on tspan "SAMSUNG" at bounding box center [116, 375] width 37 height 8
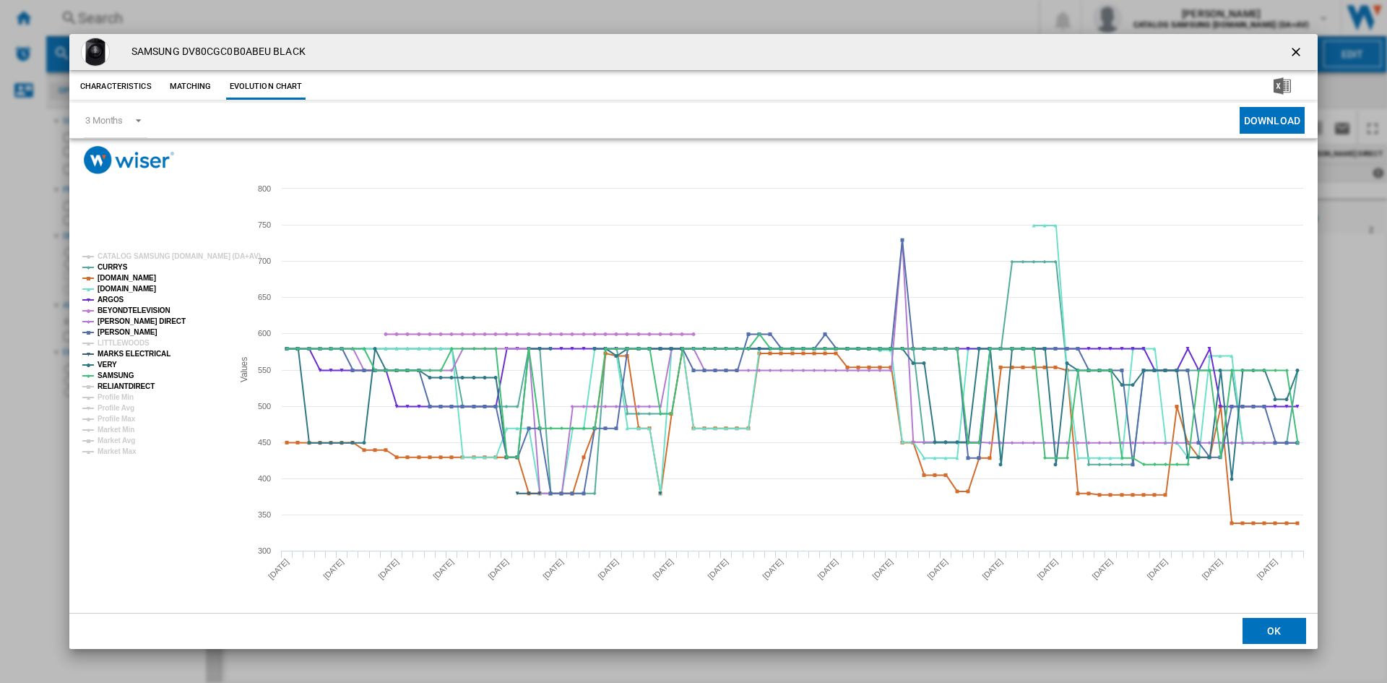
click at [126, 383] on tspan "RELIANTDIRECT" at bounding box center [126, 386] width 57 height 8
click at [1293, 55] on ng-md-icon "getI18NText('BUTTONS.CLOSE_DIALOG')" at bounding box center [1297, 53] width 17 height 17
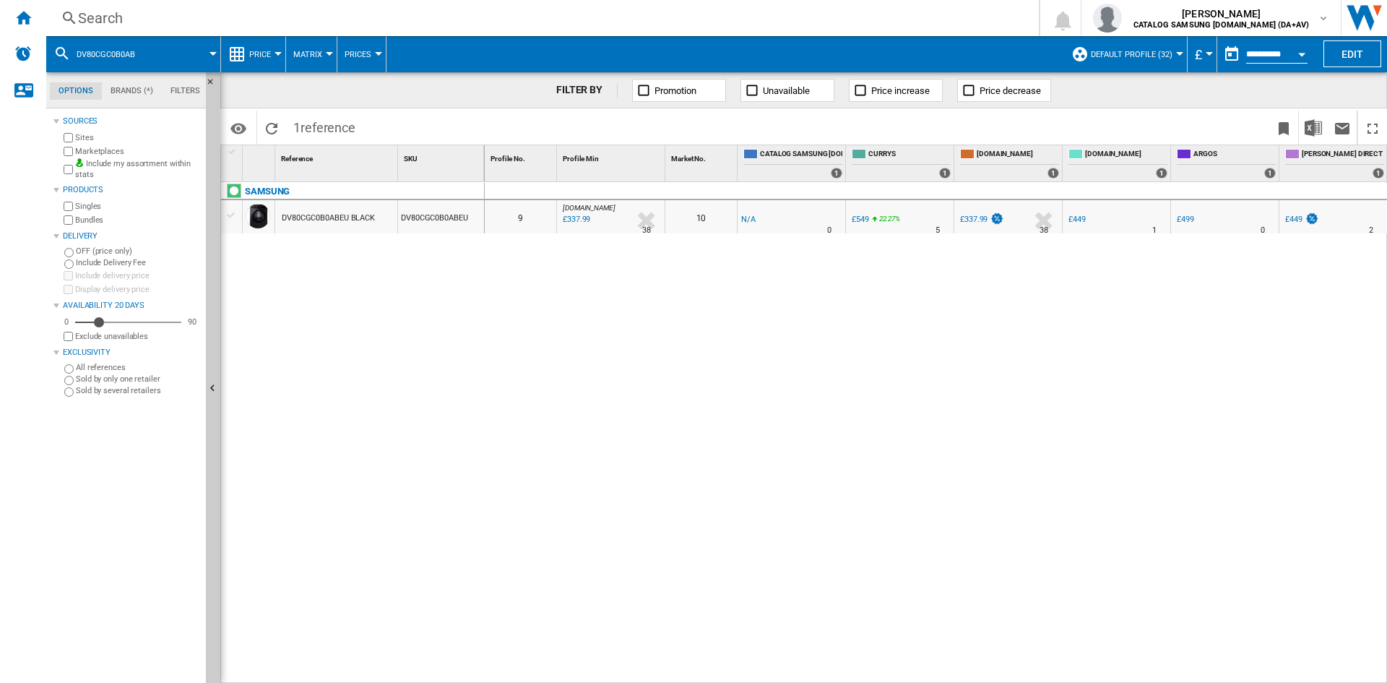
click at [197, 14] on div "Search" at bounding box center [539, 18] width 923 height 20
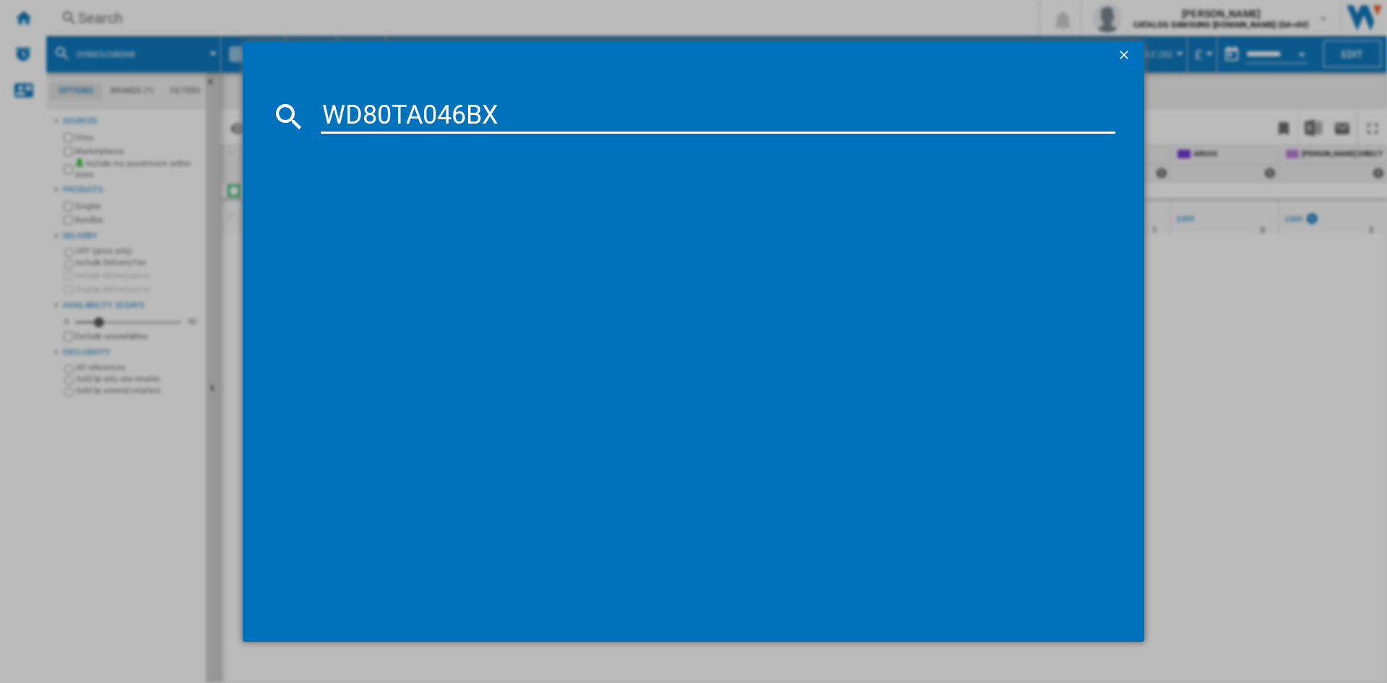
type input "WD80TA046BX"
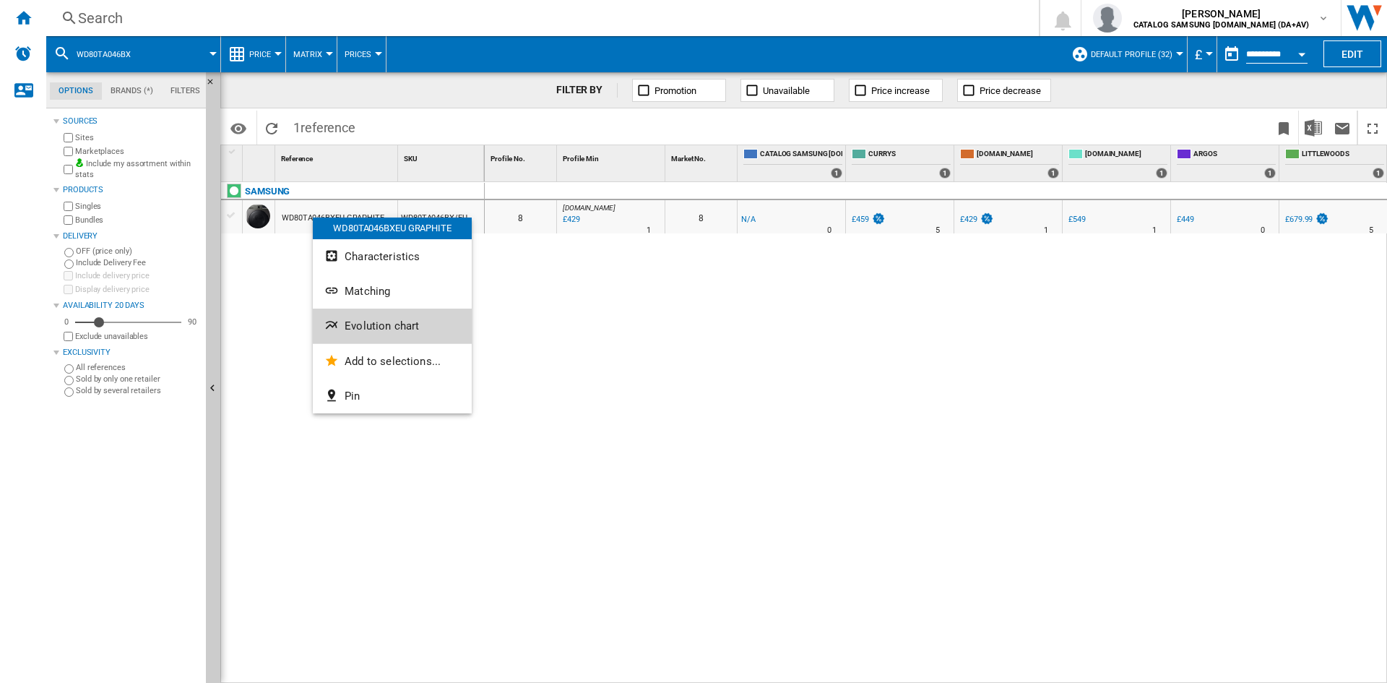
click at [404, 326] on span "Evolution chart" at bounding box center [382, 325] width 74 height 13
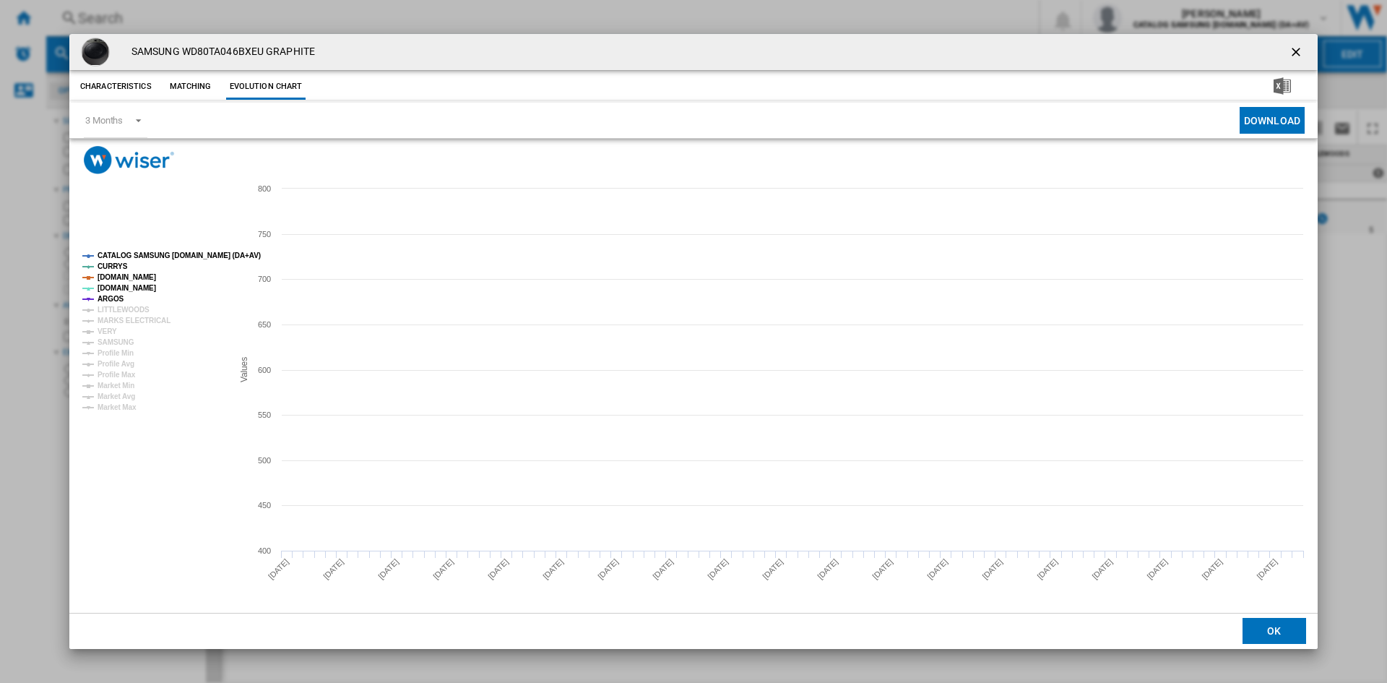
click at [139, 254] on tspan "CATALOG SAMSUNG [DOMAIN_NAME] (DA+AV)" at bounding box center [179, 255] width 163 height 8
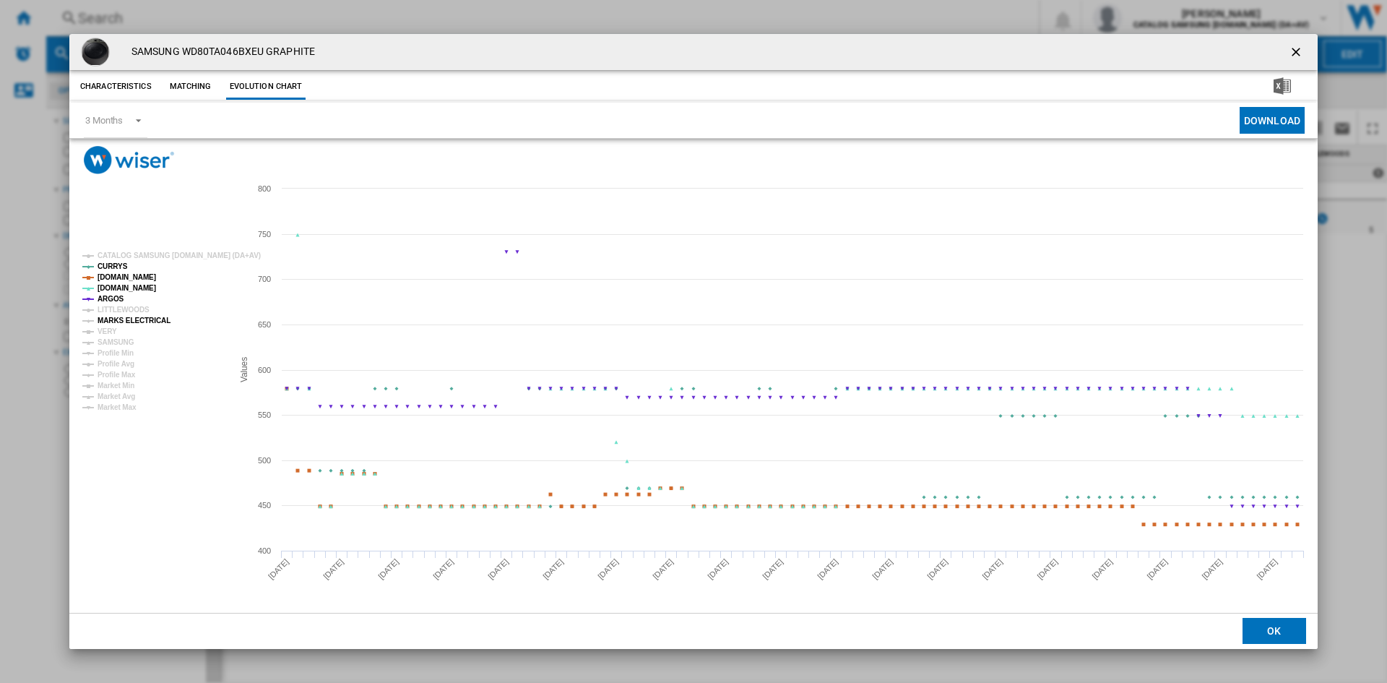
click at [106, 321] on tspan "MARKS ELECTRICAL" at bounding box center [134, 320] width 73 height 8
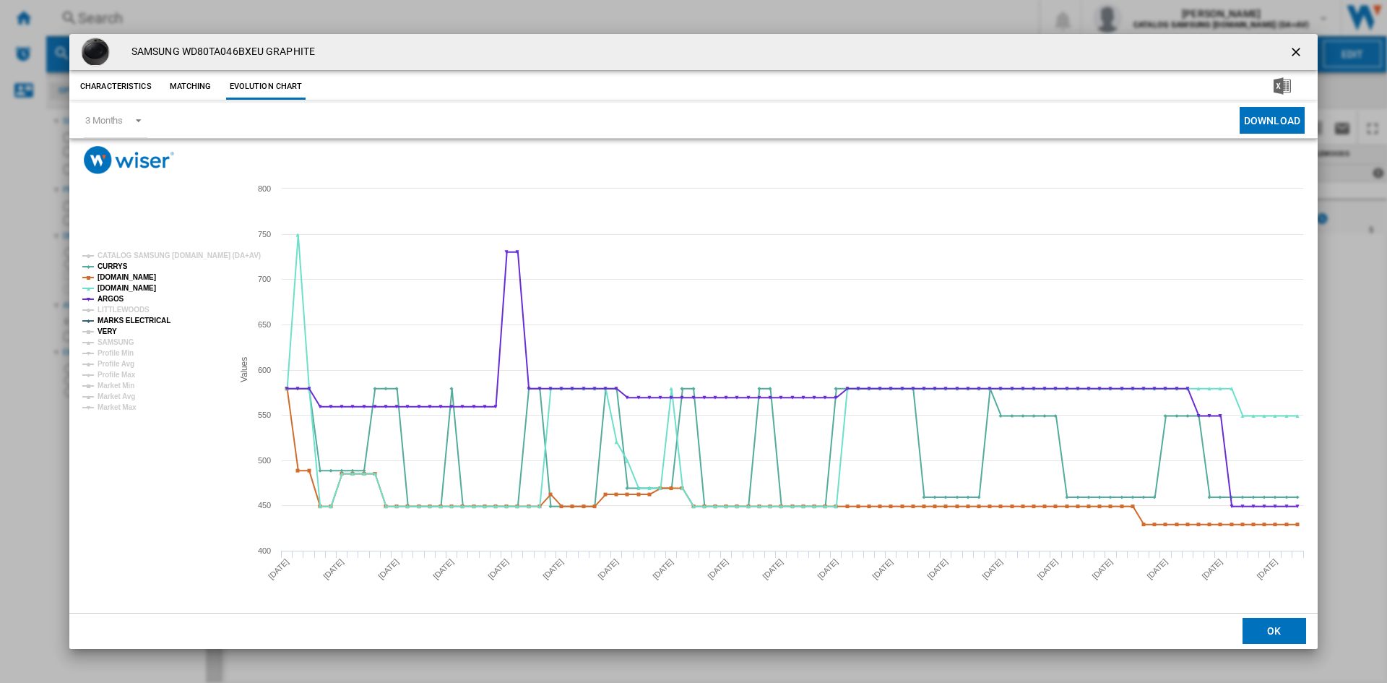
click at [102, 332] on tspan "VERY" at bounding box center [108, 331] width 20 height 8
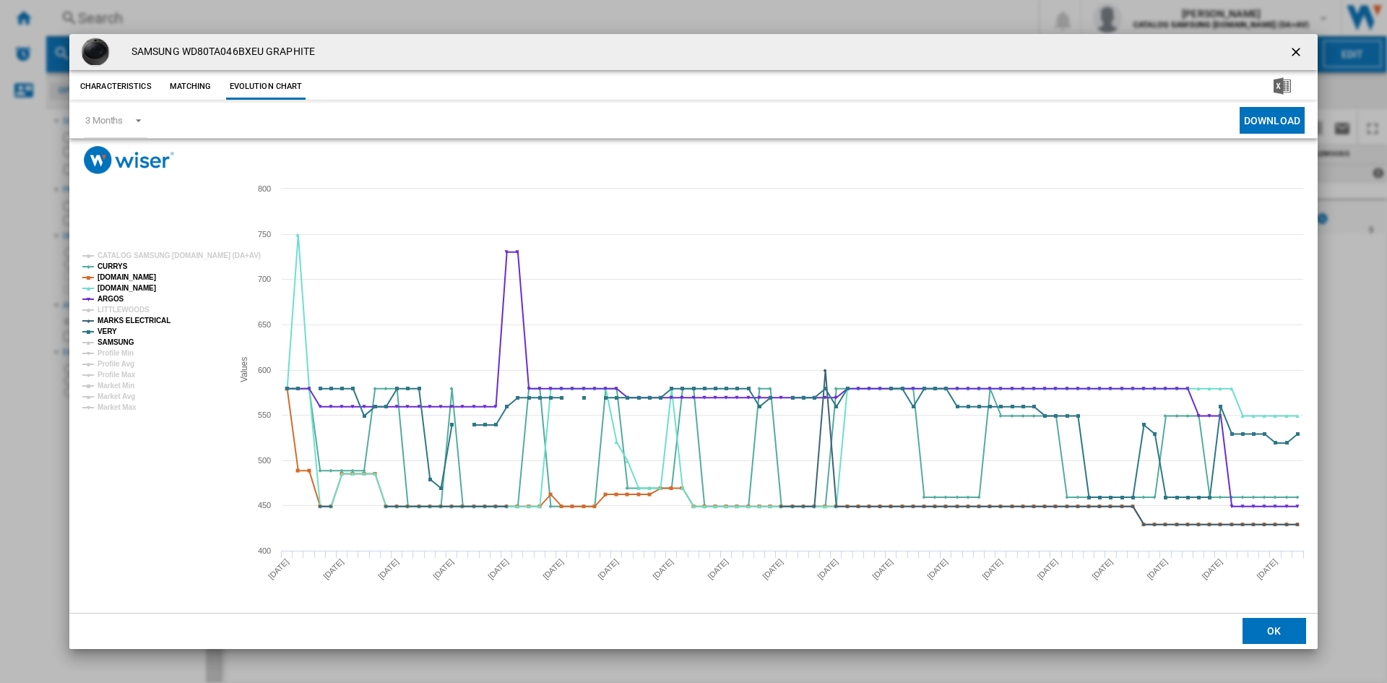
drag, startPoint x: 118, startPoint y: 341, endPoint x: 155, endPoint y: 352, distance: 37.7
click at [119, 342] on tspan "SAMSUNG" at bounding box center [116, 342] width 37 height 8
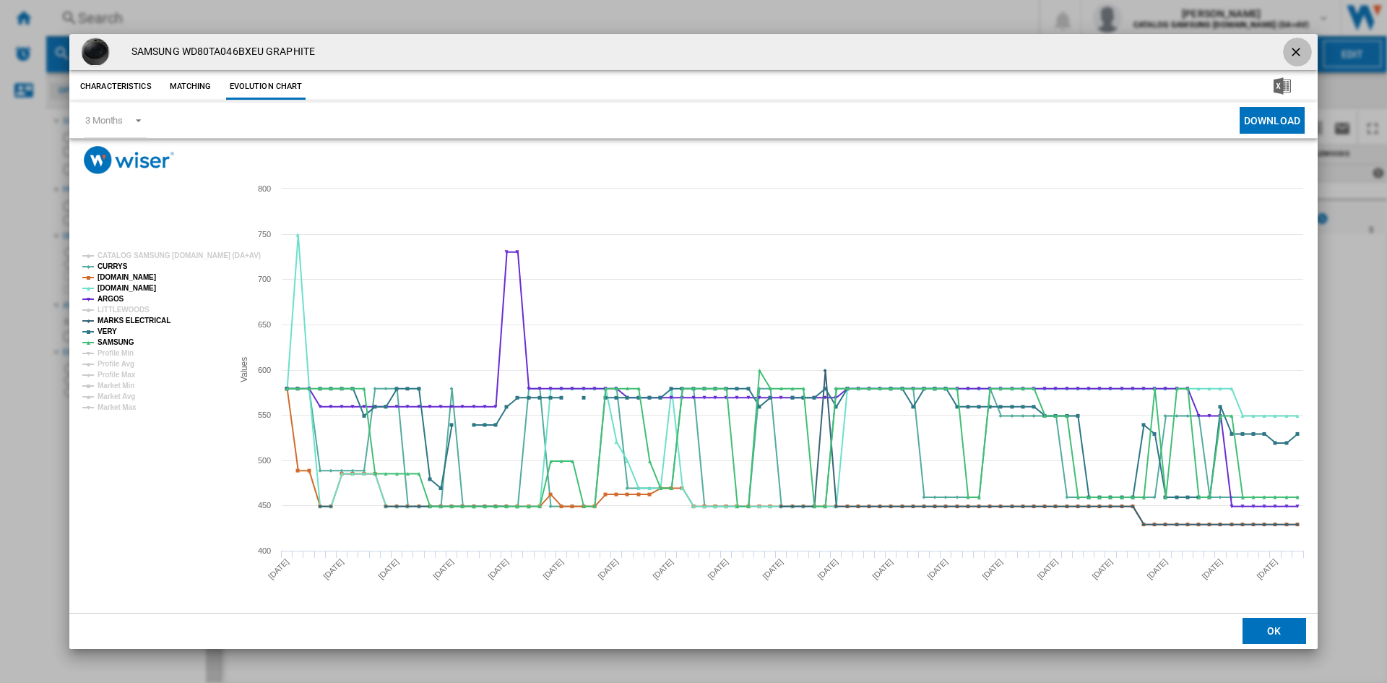
click at [1297, 48] on ng-md-icon "getI18NText('BUTTONS.CLOSE_DIALOG')" at bounding box center [1297, 53] width 17 height 17
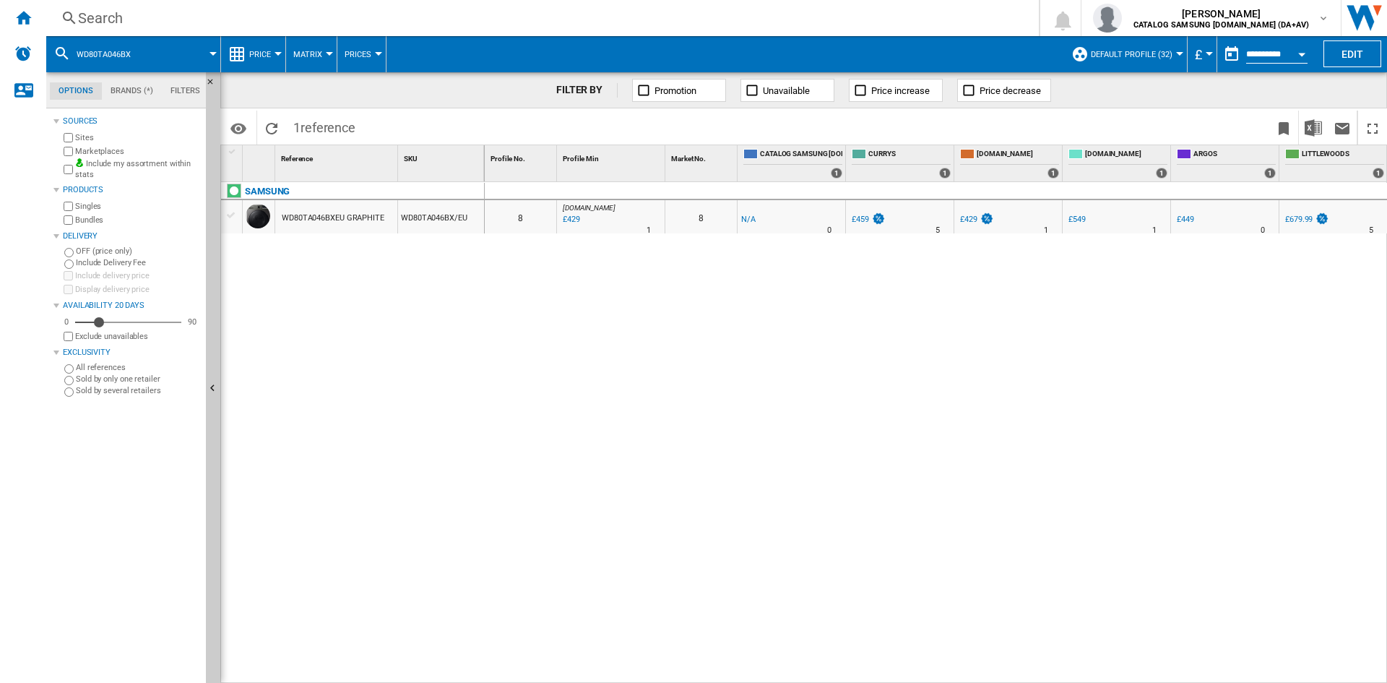
click at [235, 22] on div "Search" at bounding box center [539, 18] width 923 height 20
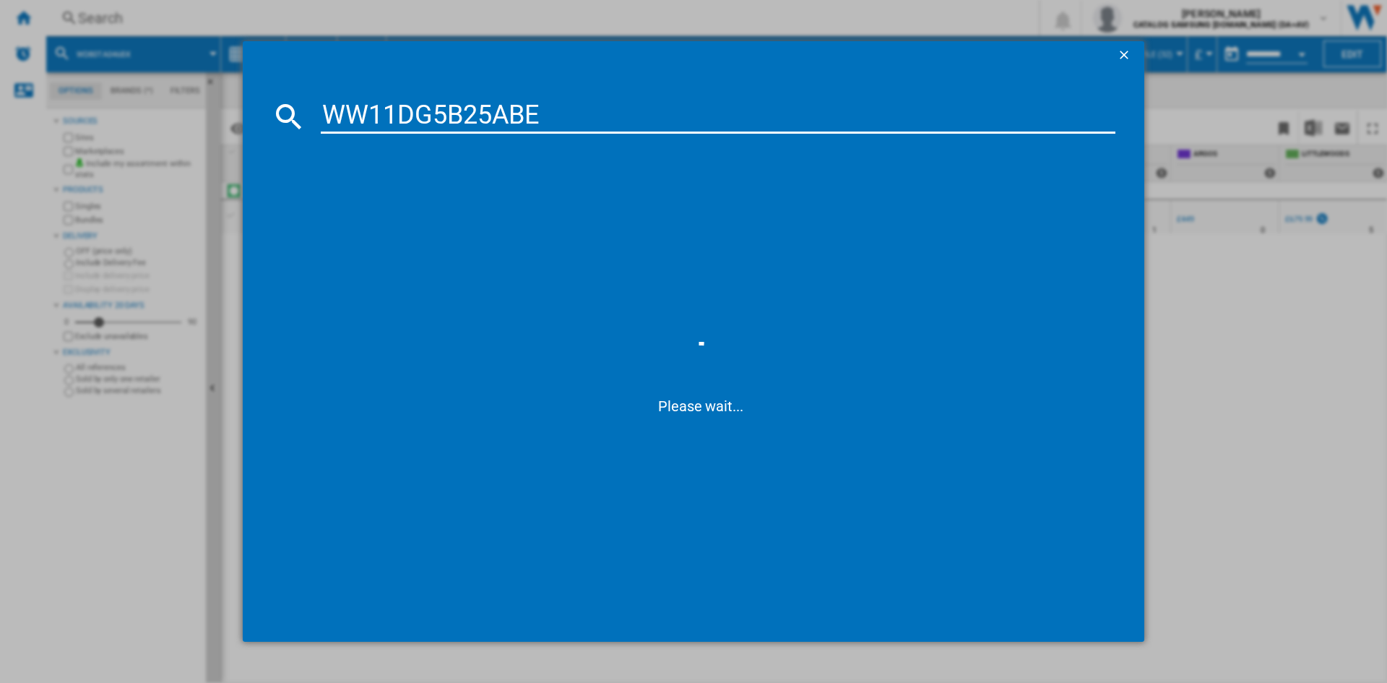
type input "WW11DG5B25AB"
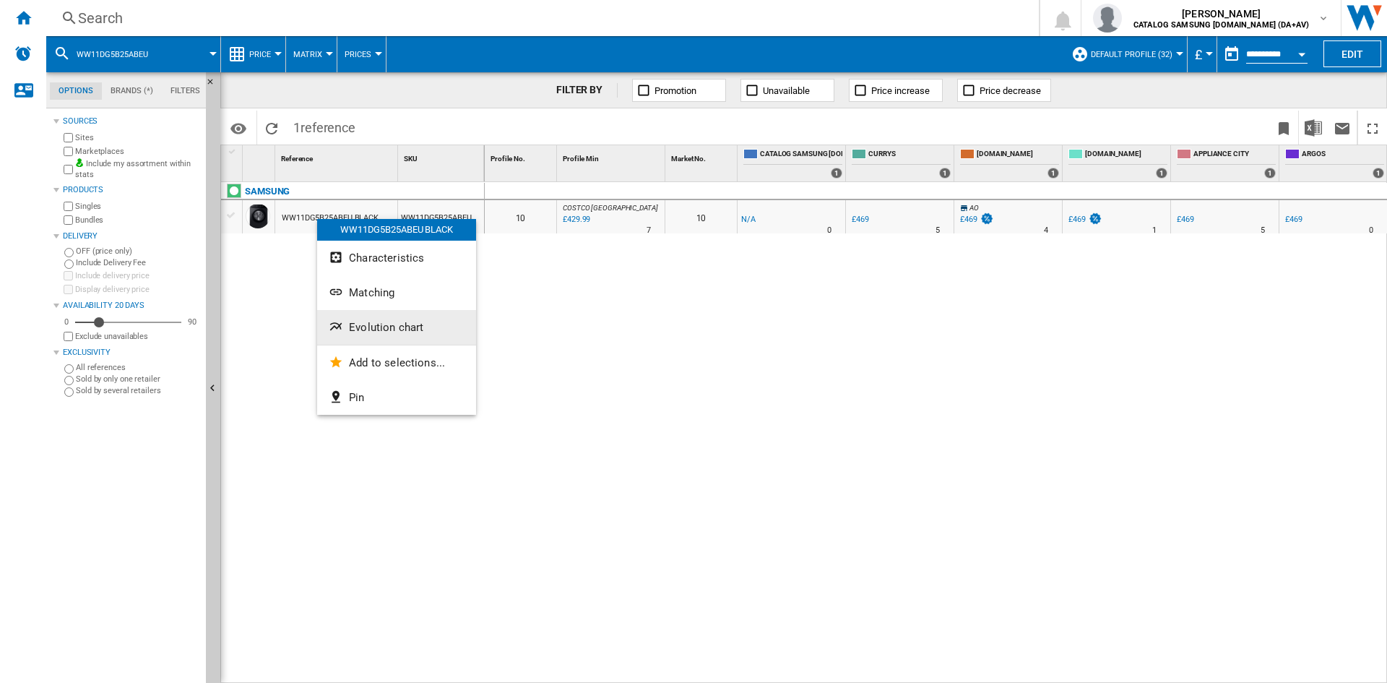
click at [379, 322] on span "Evolution chart" at bounding box center [386, 327] width 74 height 13
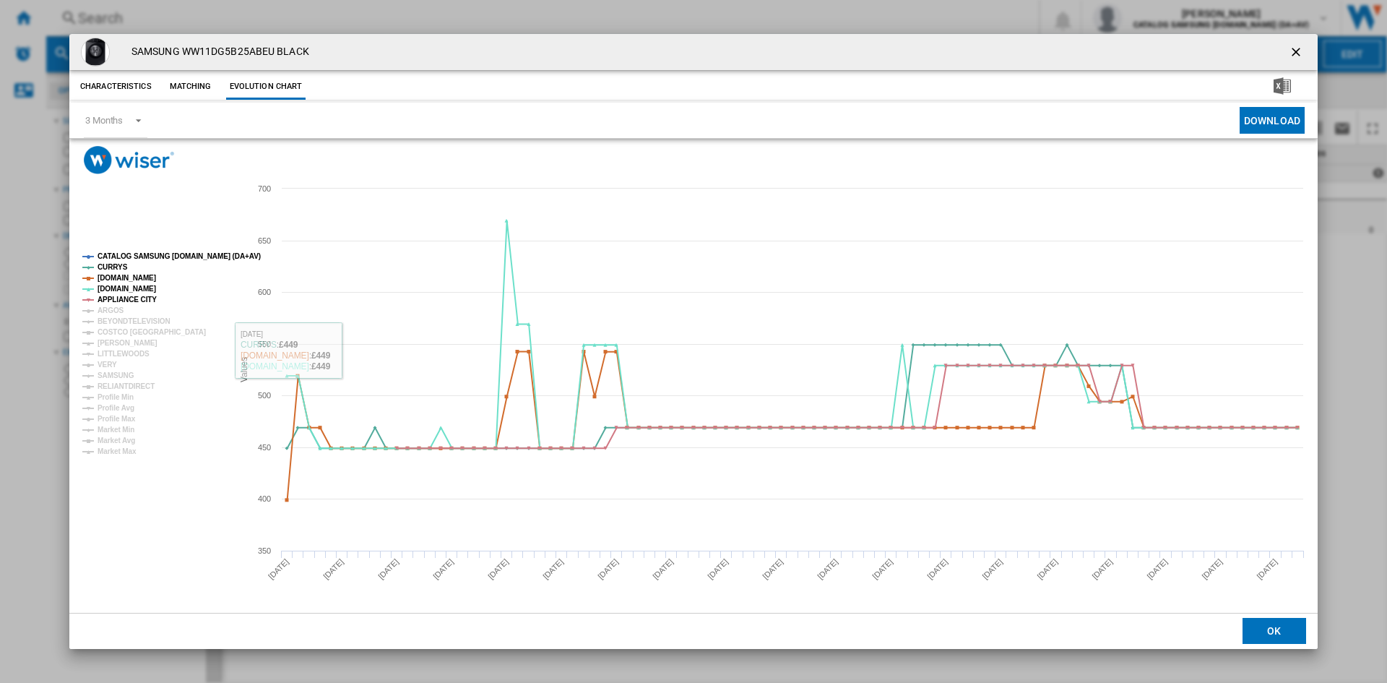
click at [141, 253] on tspan "CATALOG SAMSUNG [DOMAIN_NAME] (DA+AV)" at bounding box center [179, 256] width 163 height 8
click at [107, 312] on tspan "ARGOS" at bounding box center [111, 310] width 27 height 8
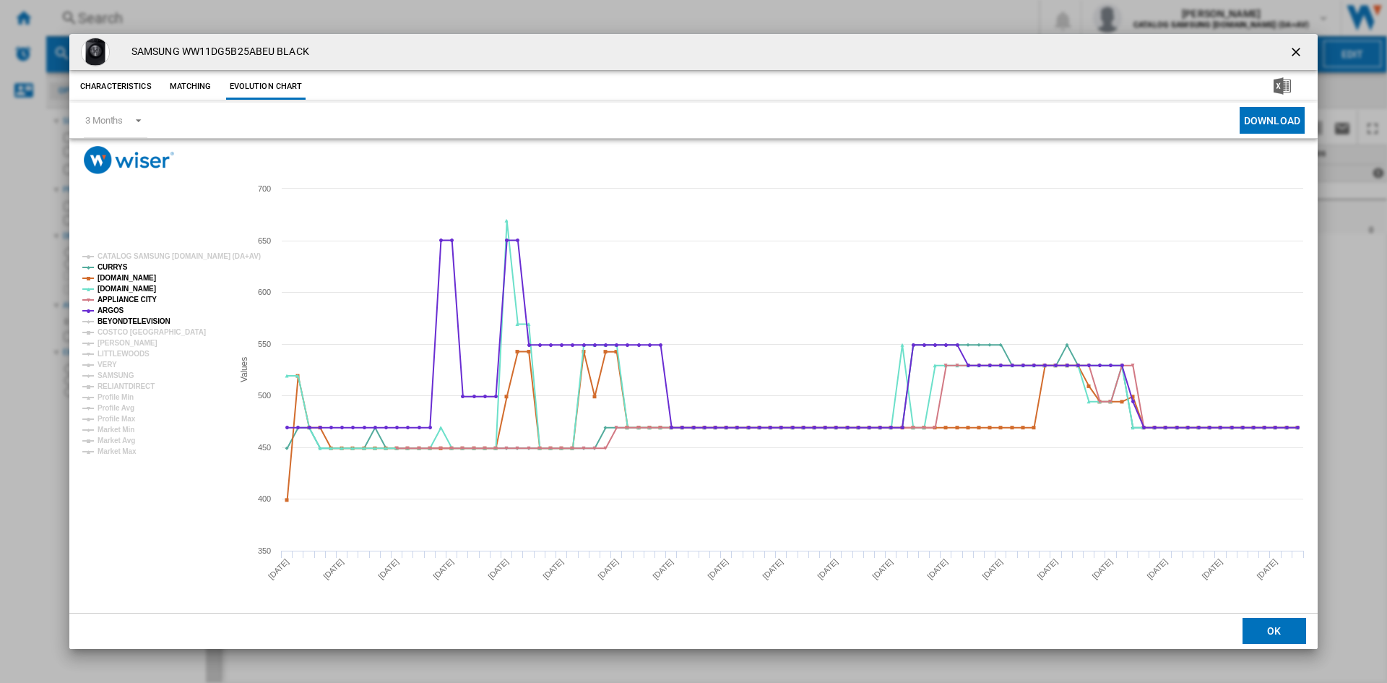
click at [116, 322] on tspan "BEYONDTELEVISION" at bounding box center [134, 321] width 73 height 8
click at [116, 335] on tspan "COSTCO [GEOGRAPHIC_DATA]" at bounding box center [152, 332] width 108 height 8
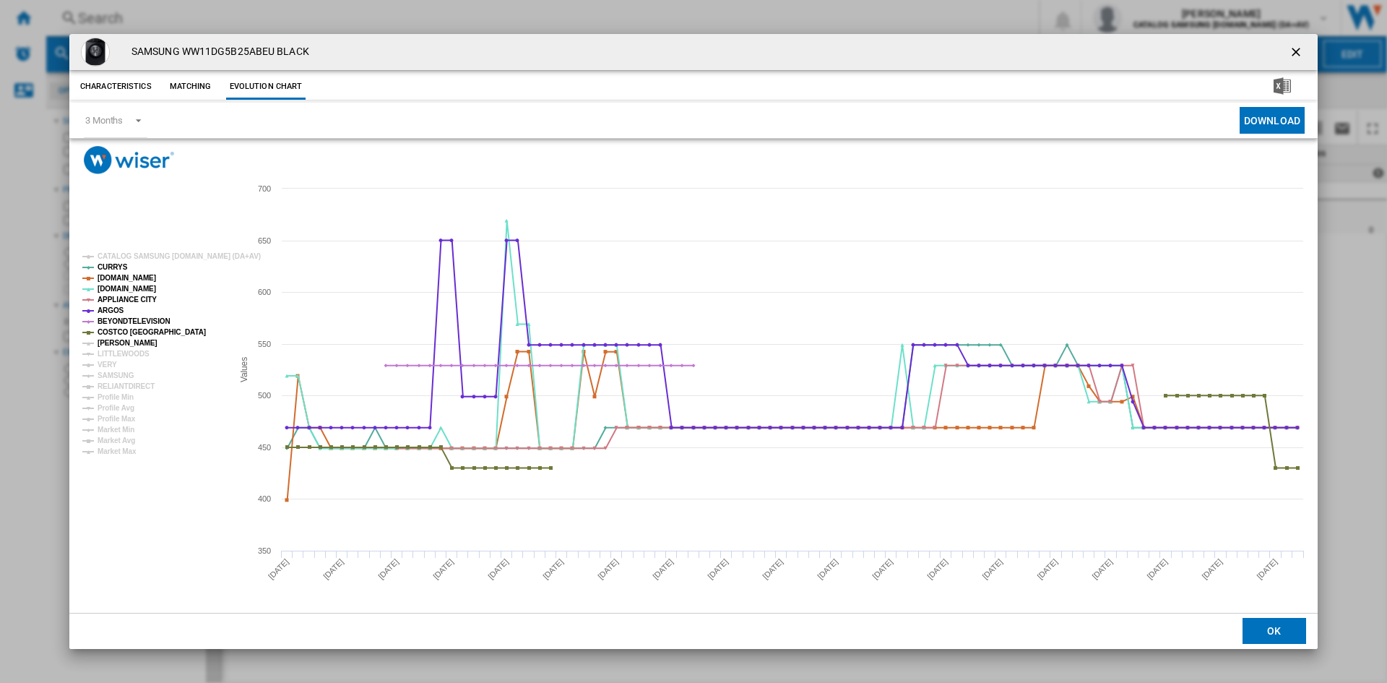
click at [111, 344] on tspan "[PERSON_NAME]" at bounding box center [128, 343] width 60 height 8
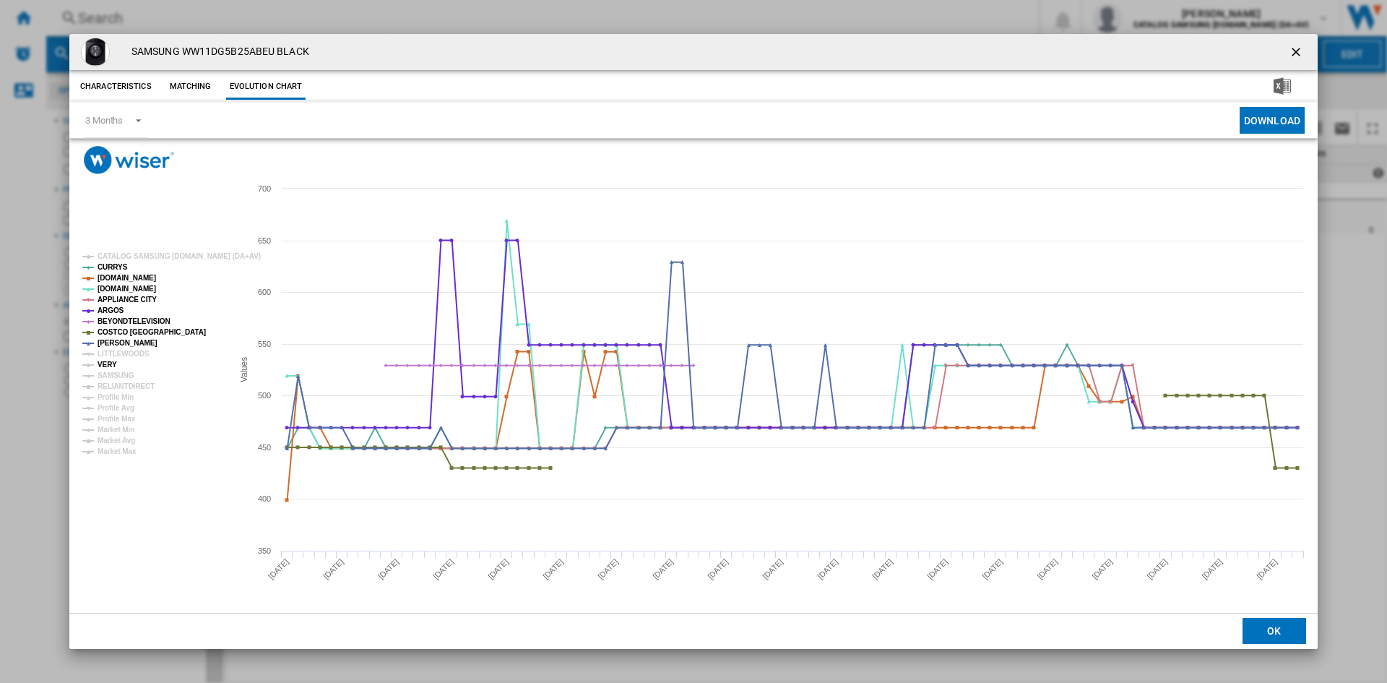
click at [111, 366] on tspan "VERY" at bounding box center [108, 365] width 20 height 8
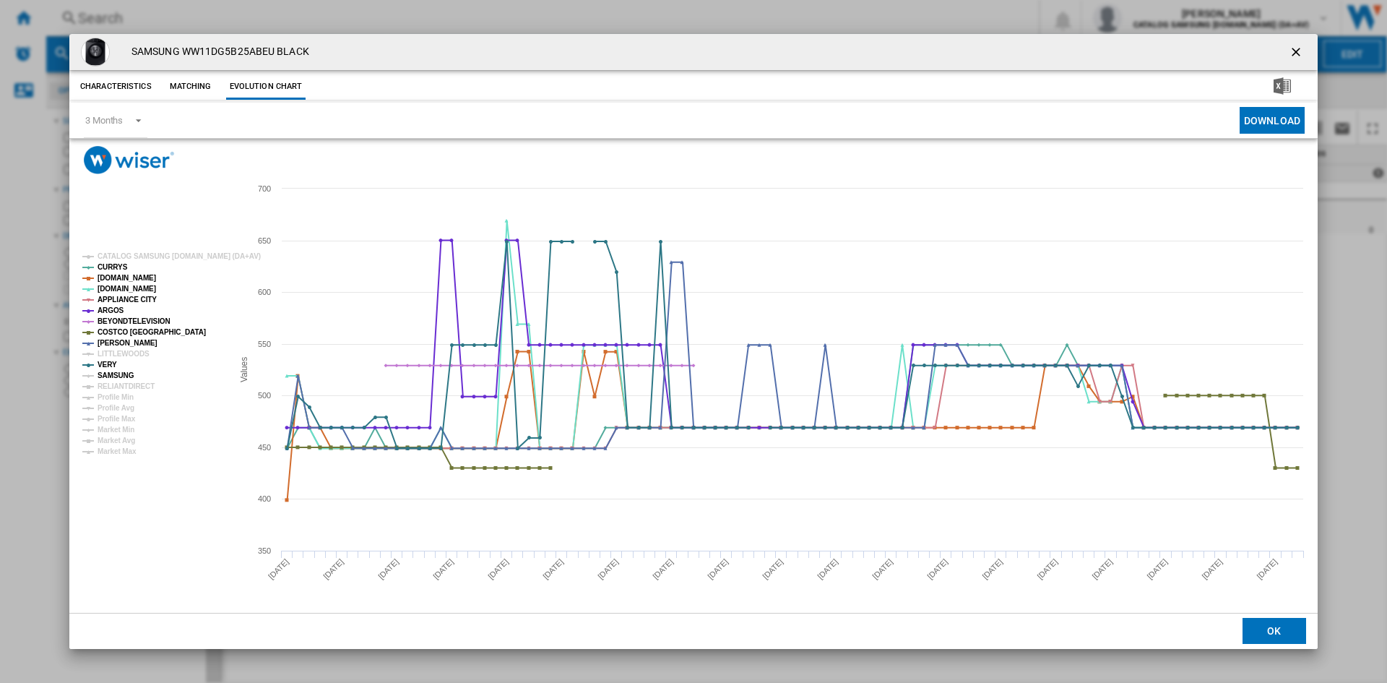
click at [115, 375] on tspan "SAMSUNG" at bounding box center [116, 375] width 37 height 8
click at [120, 386] on tspan "RELIANTDIRECT" at bounding box center [126, 386] width 57 height 8
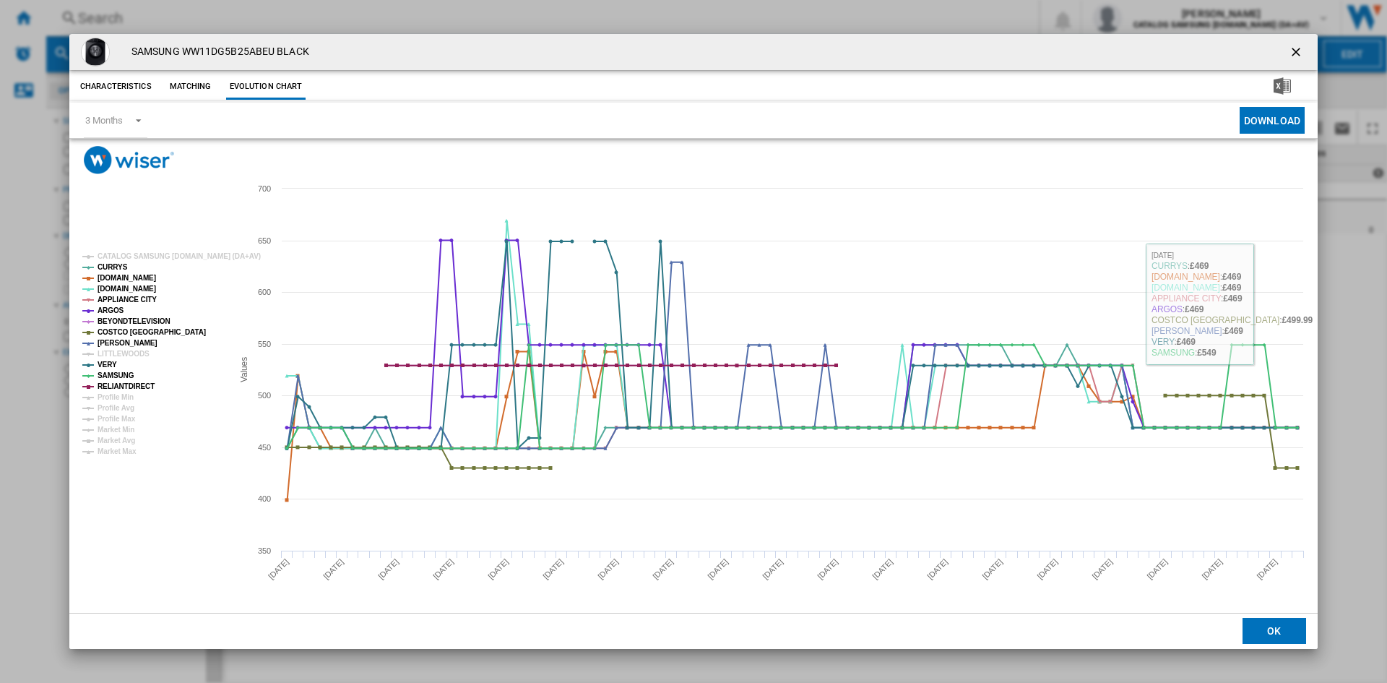
click at [1298, 53] on ng-md-icon "getI18NText('BUTTONS.CLOSE_DIALOG')" at bounding box center [1297, 53] width 17 height 17
